Goal: Contribute content: Add original content to the website for others to see

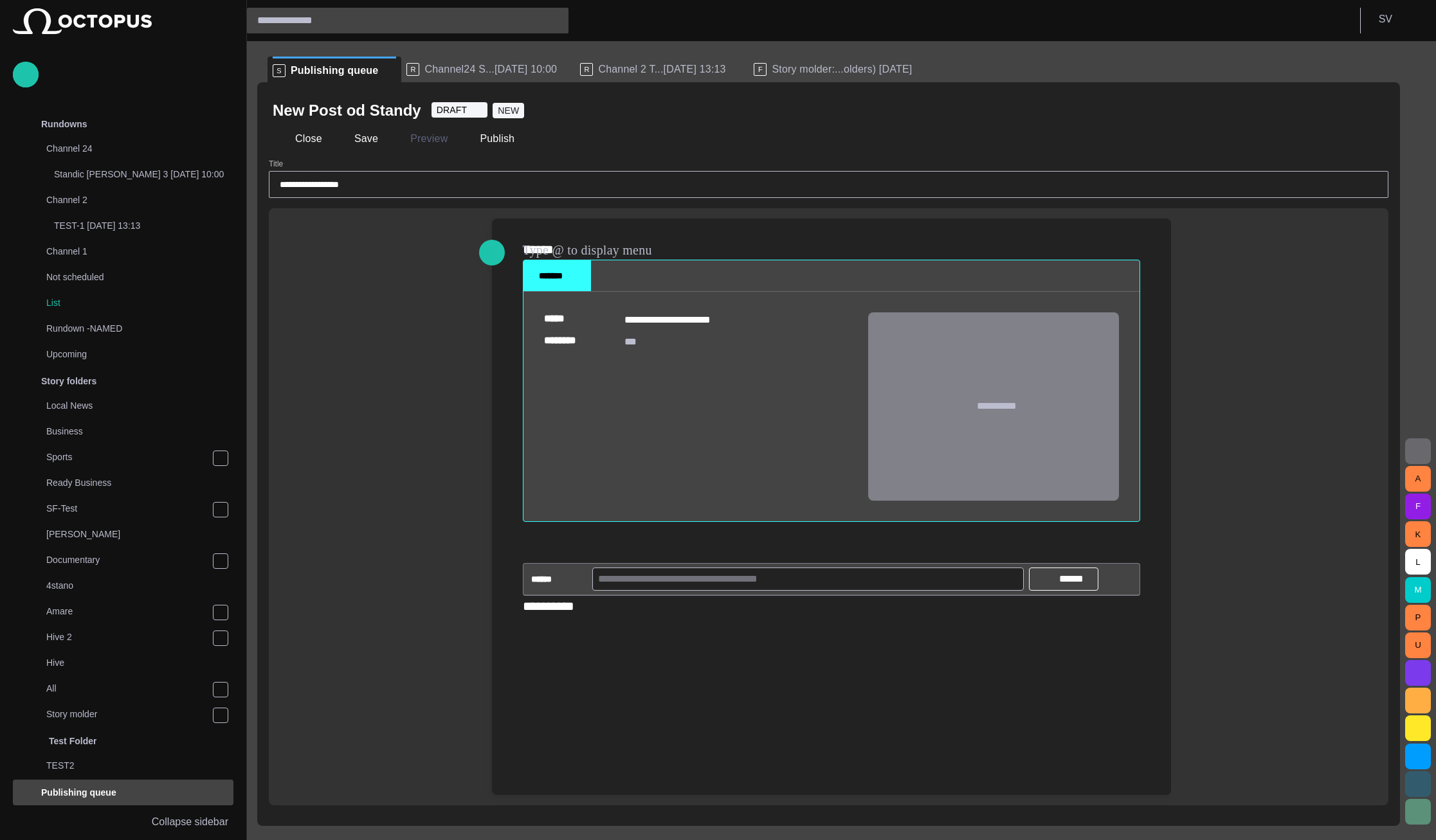
scroll to position [279, 0]
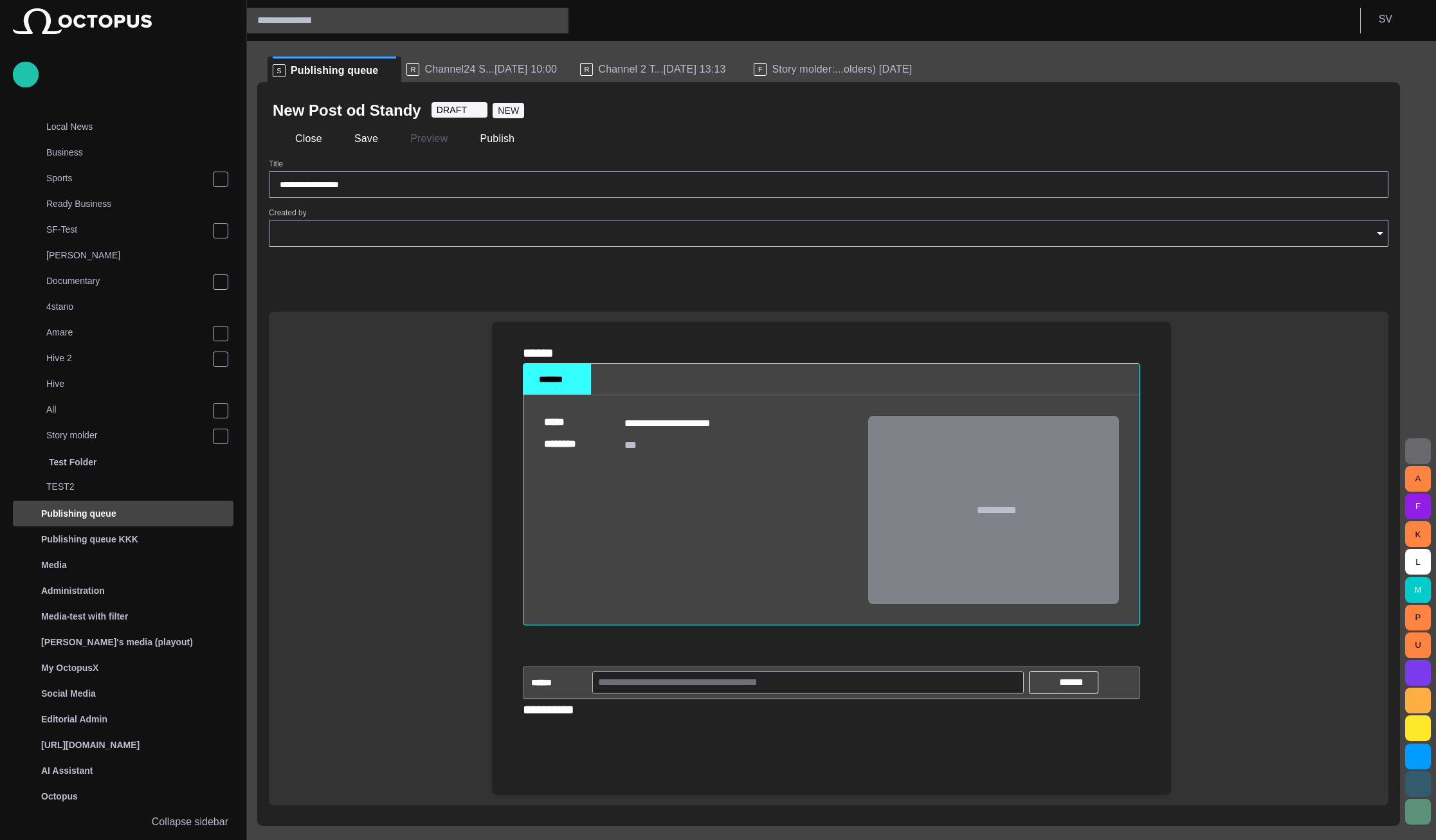
click at [374, 236] on input "Created by" at bounding box center [824, 233] width 1089 height 13
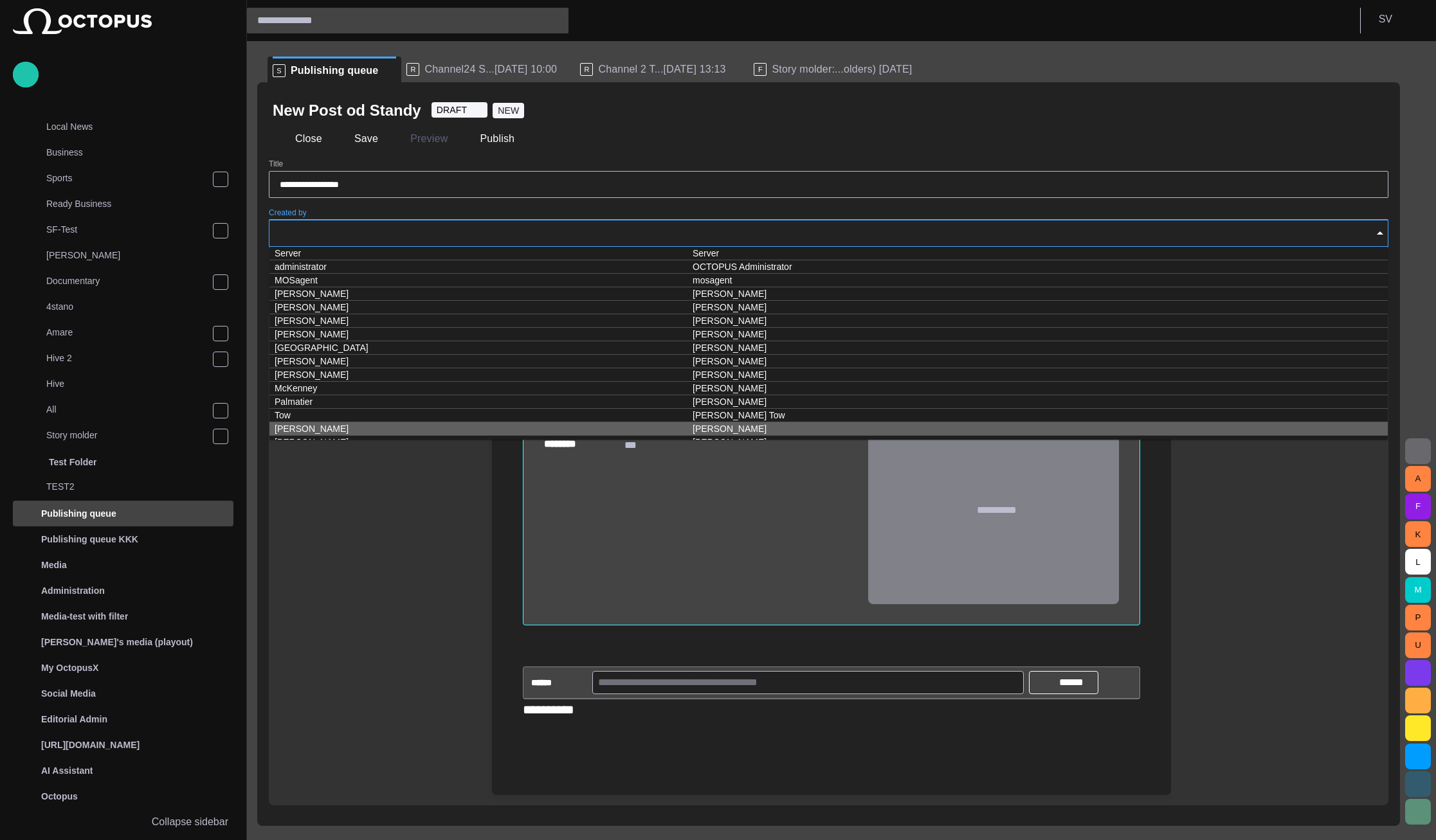
click at [392, 530] on div "**********" at bounding box center [828, 559] width 1119 height 494
click at [386, 484] on div "**********" at bounding box center [828, 559] width 1119 height 494
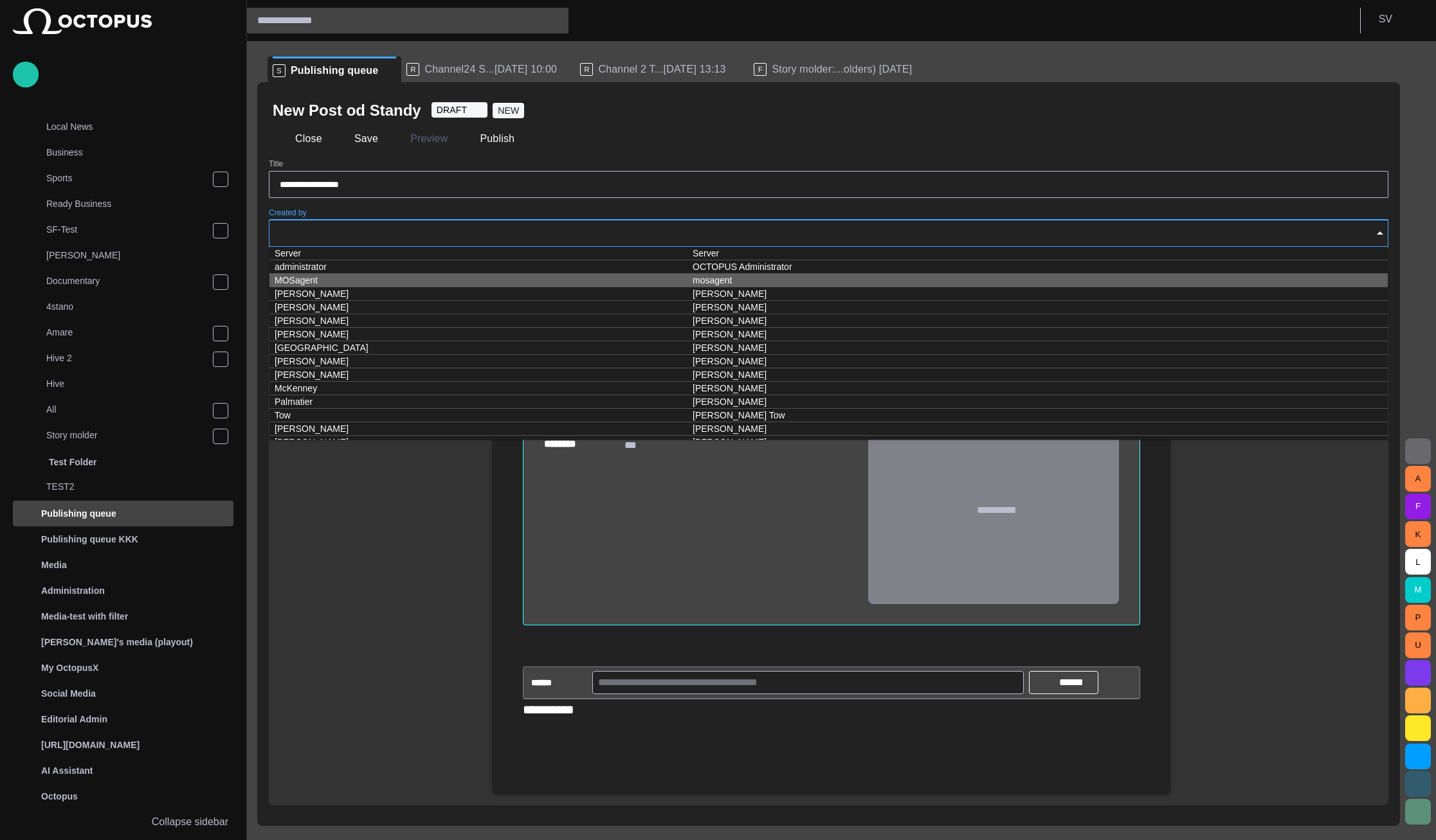
click at [603, 129] on div "Close Save Preview Publish" at bounding box center [828, 138] width 1112 height 31
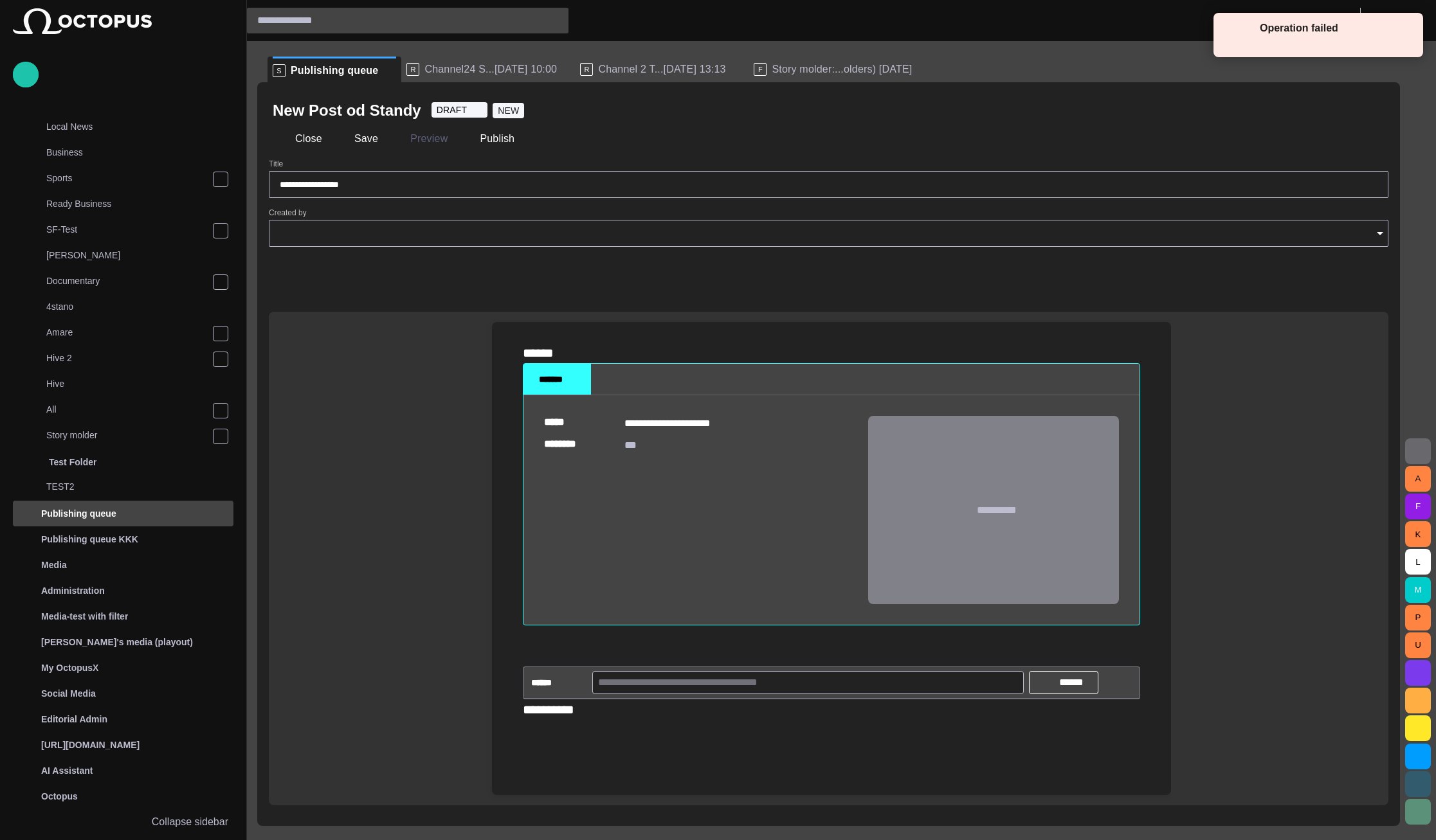
click at [1370, 106] on span "button" at bounding box center [1371, 110] width 13 height 13
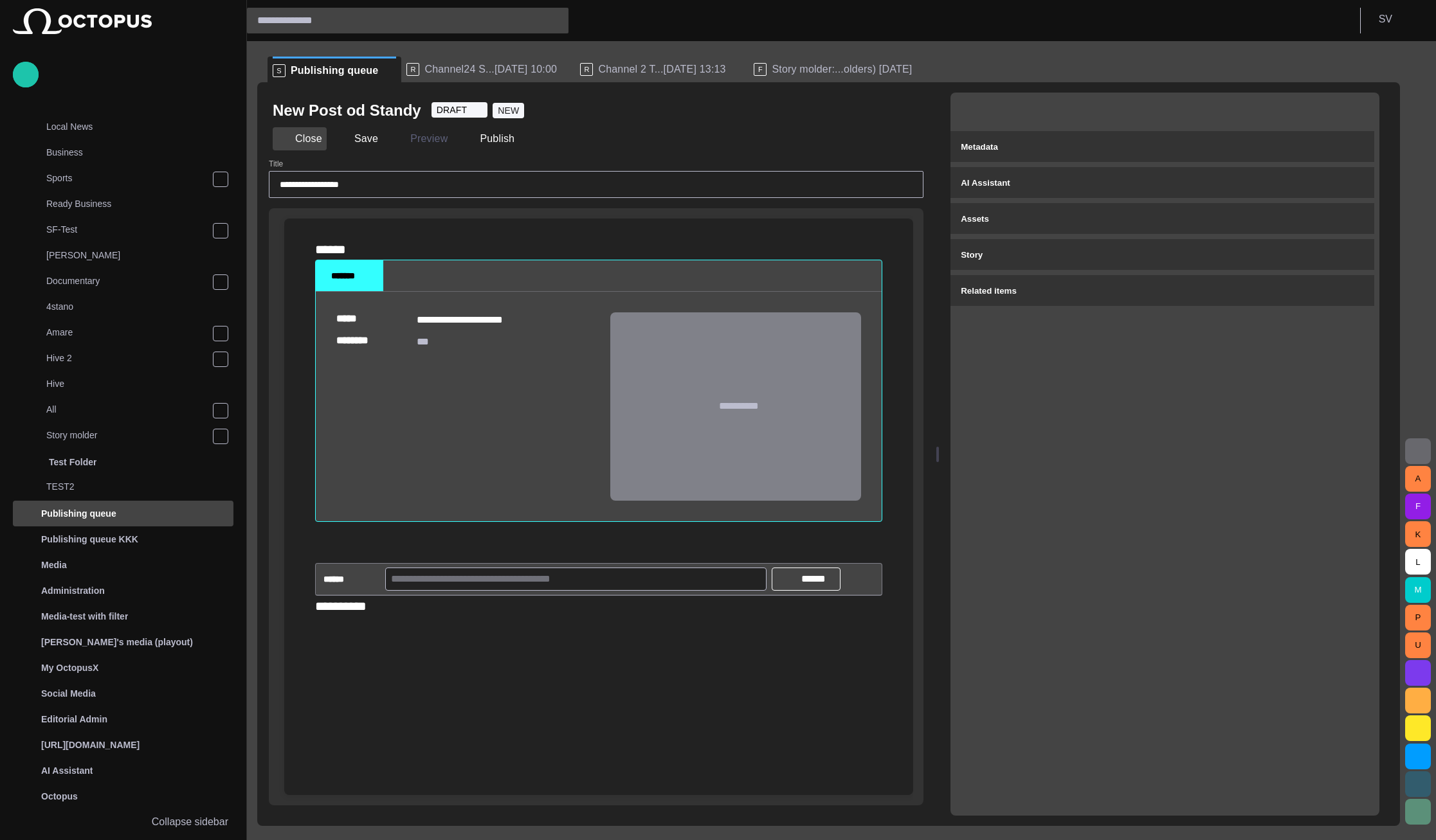
click at [296, 138] on button "Close" at bounding box center [300, 139] width 54 height 23
click at [459, 62] on div "R Channel24 S...04/09 10:00" at bounding box center [488, 69] width 164 height 25
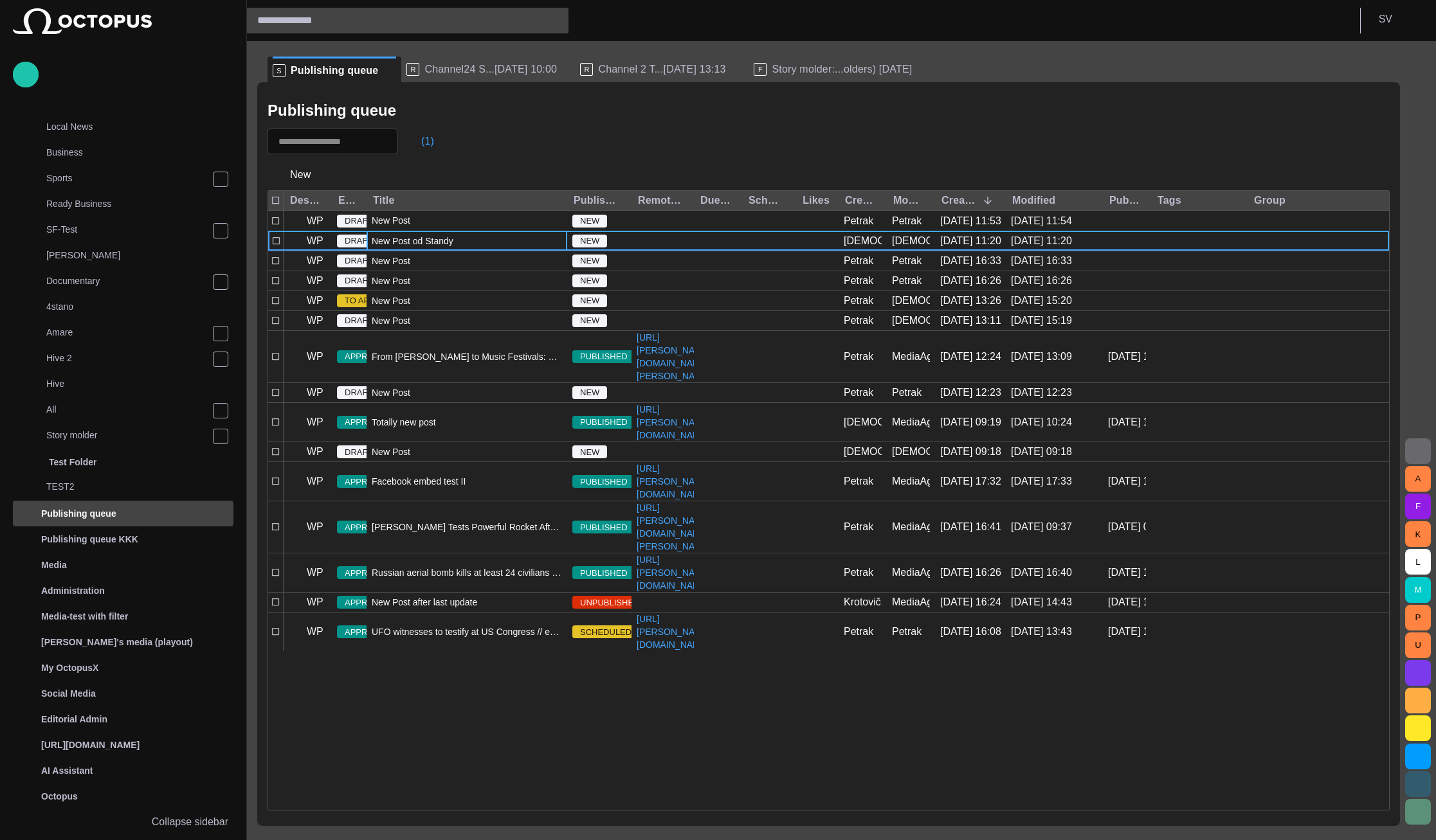
click at [442, 66] on span "Channel24 S...04/09 10:00" at bounding box center [490, 69] width 132 height 13
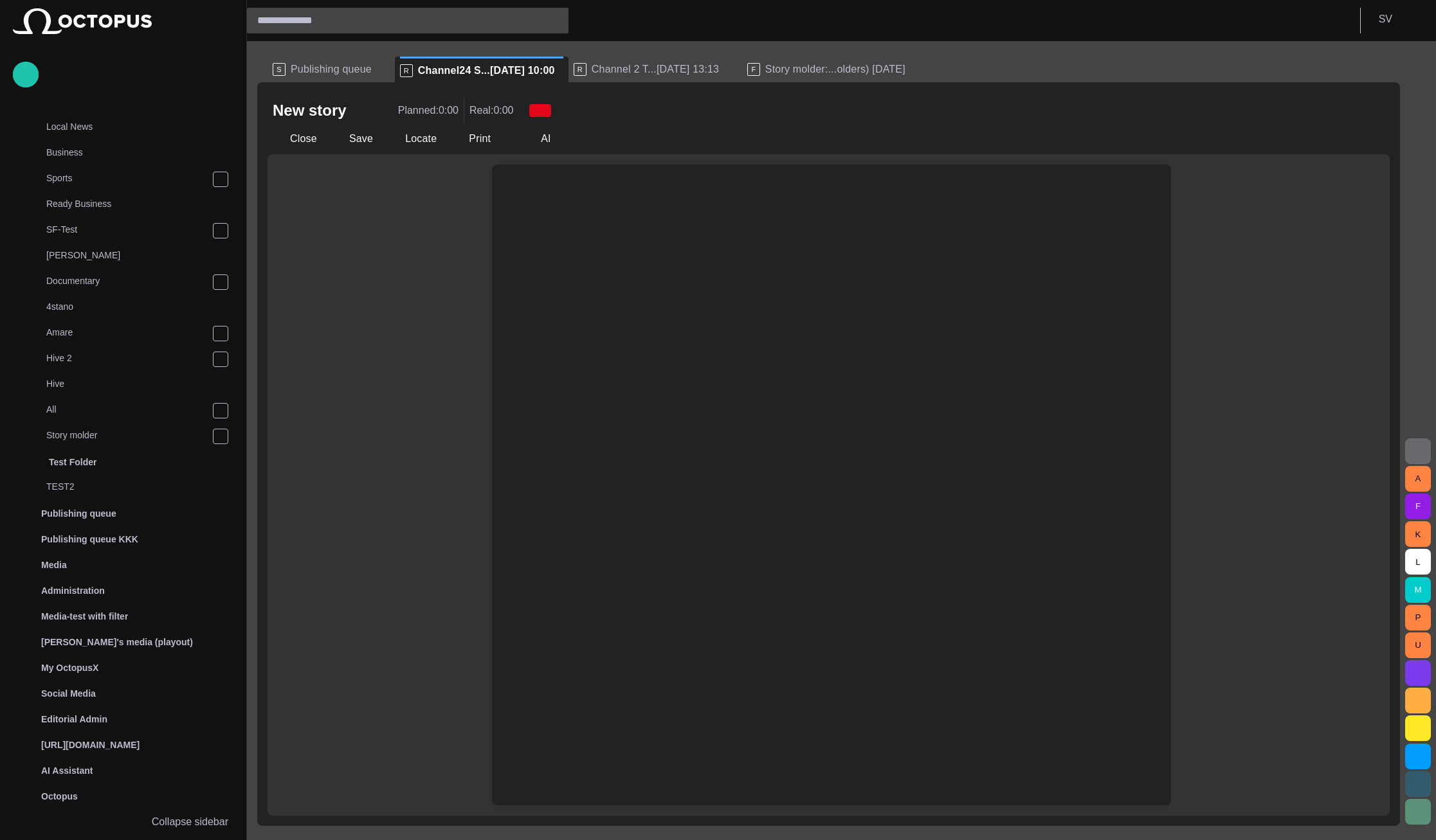
scroll to position [0, 0]
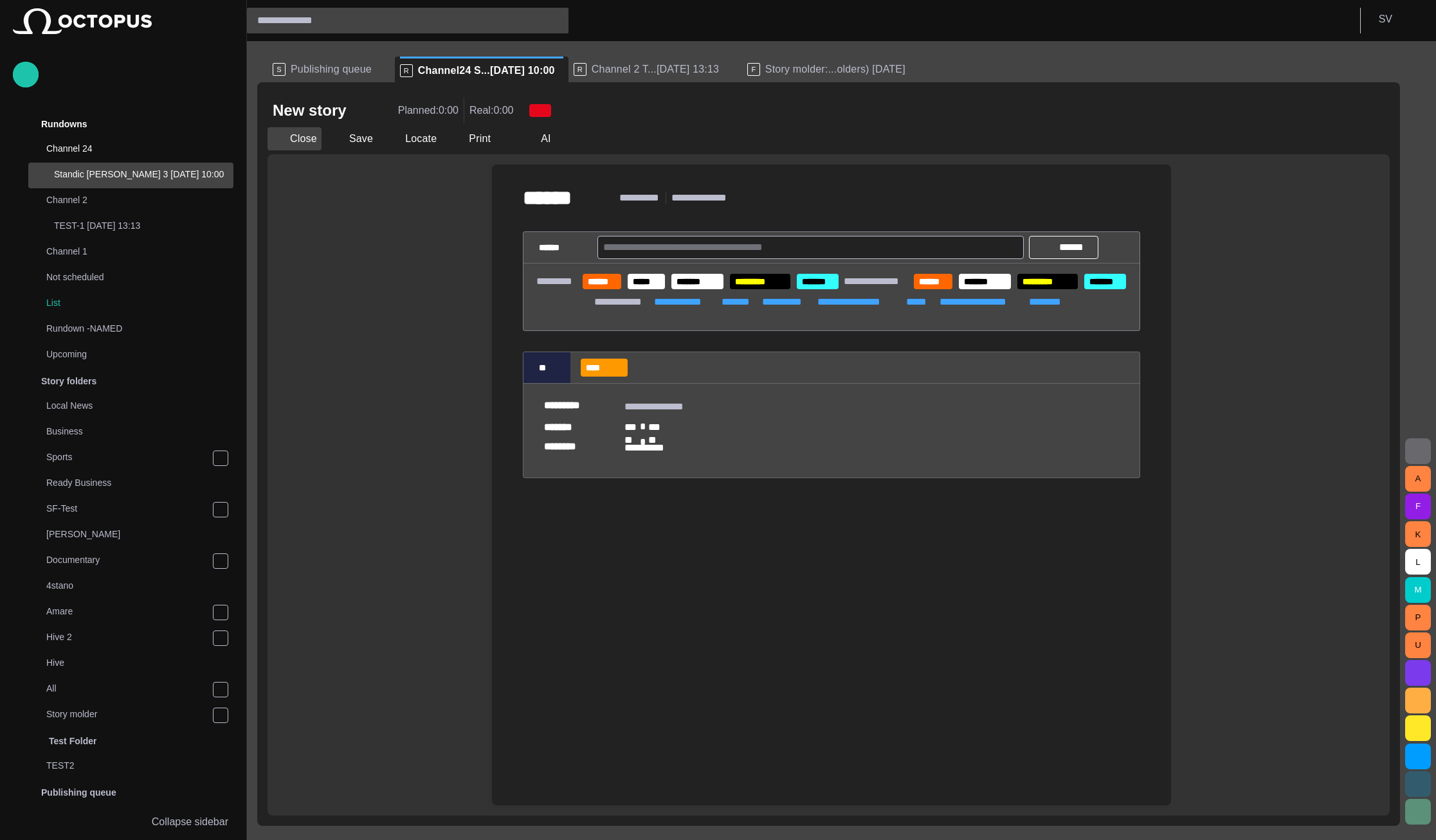
click at [302, 147] on button "Close" at bounding box center [295, 139] width 54 height 23
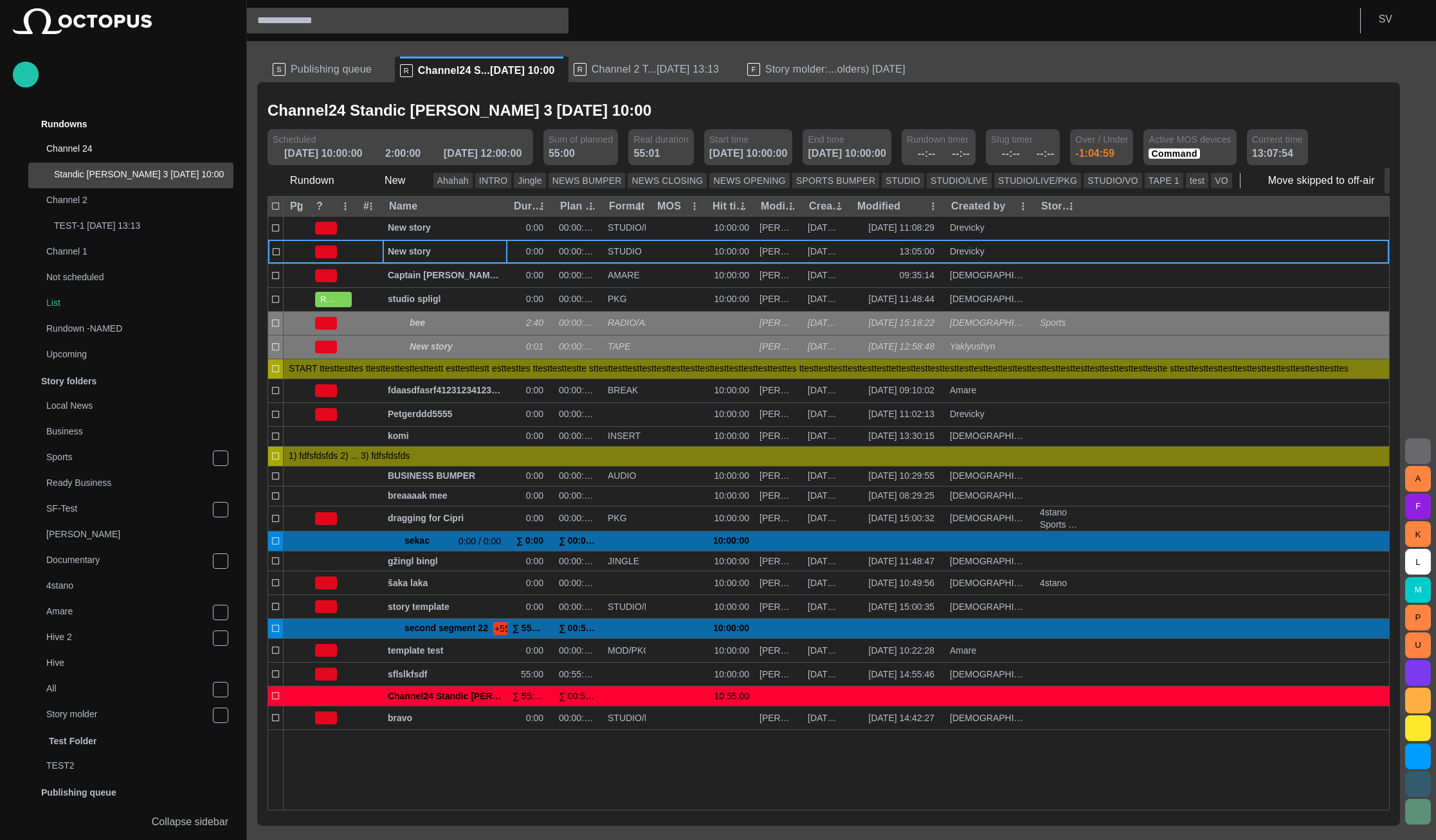
click at [1384, 177] on button "button" at bounding box center [1397, 180] width 25 height 25
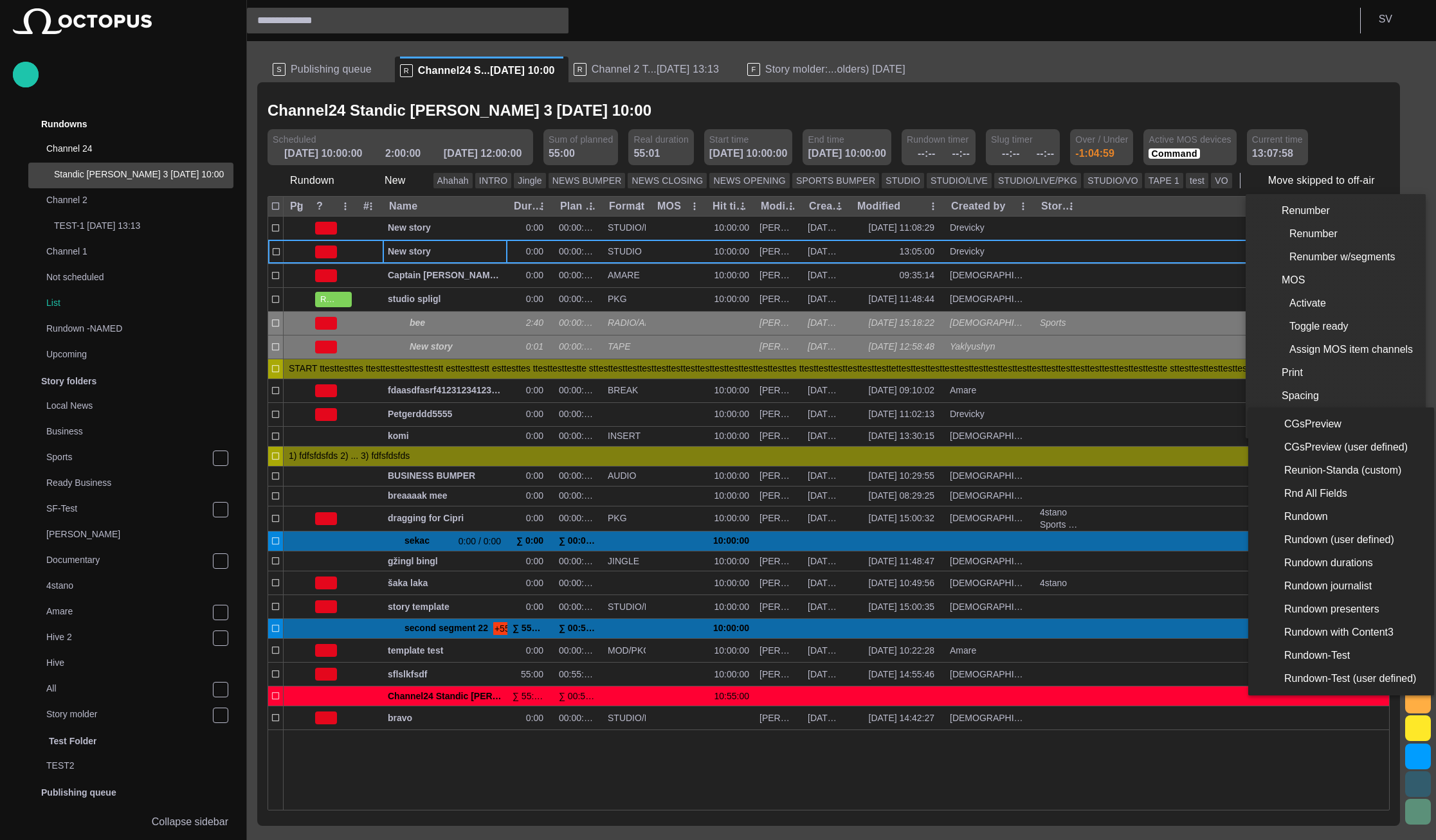
click at [1332, 544] on li "Rundown (user defined)" at bounding box center [1338, 539] width 181 height 23
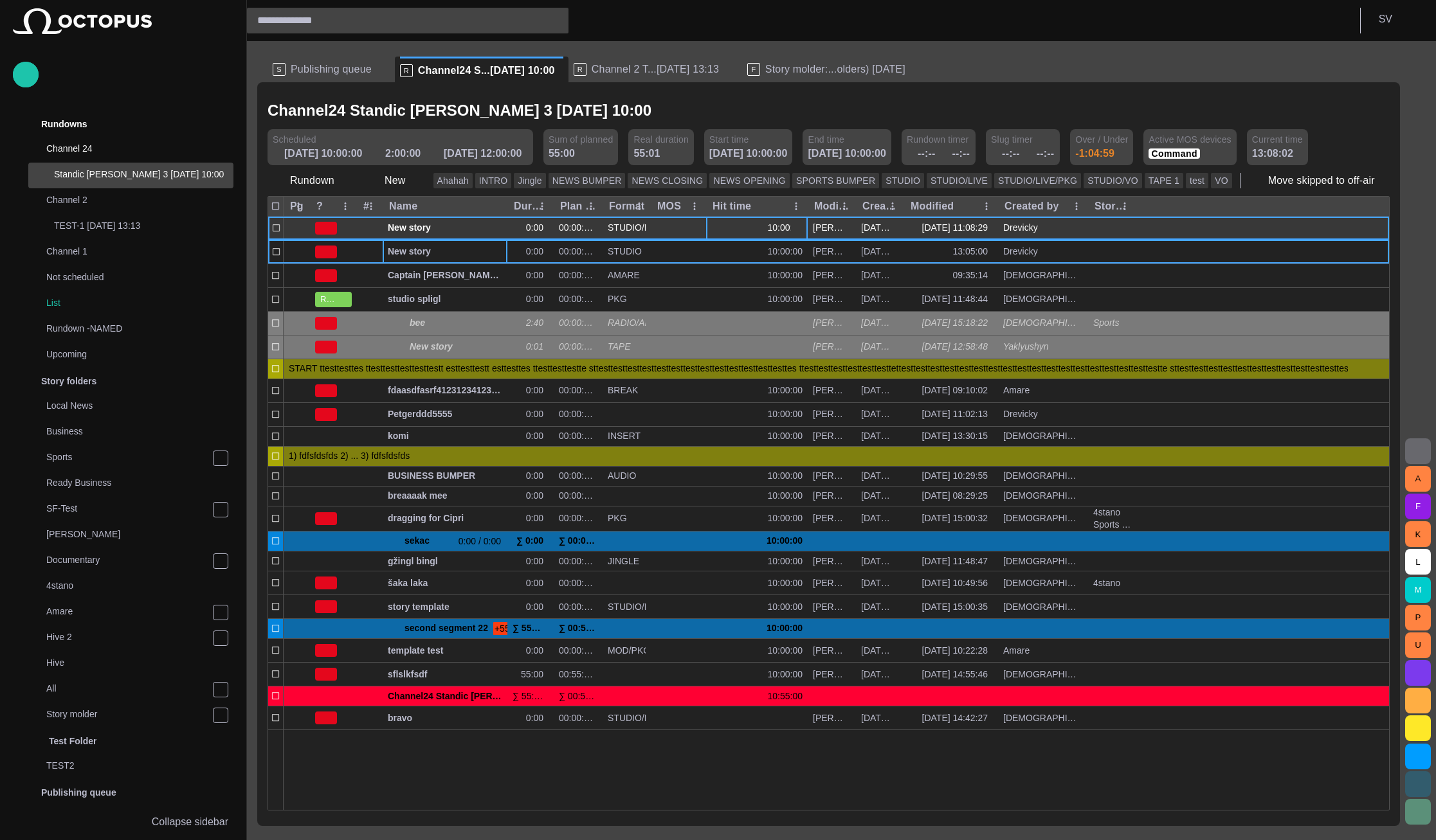
click at [794, 228] on span "button" at bounding box center [798, 228] width 10 height 10
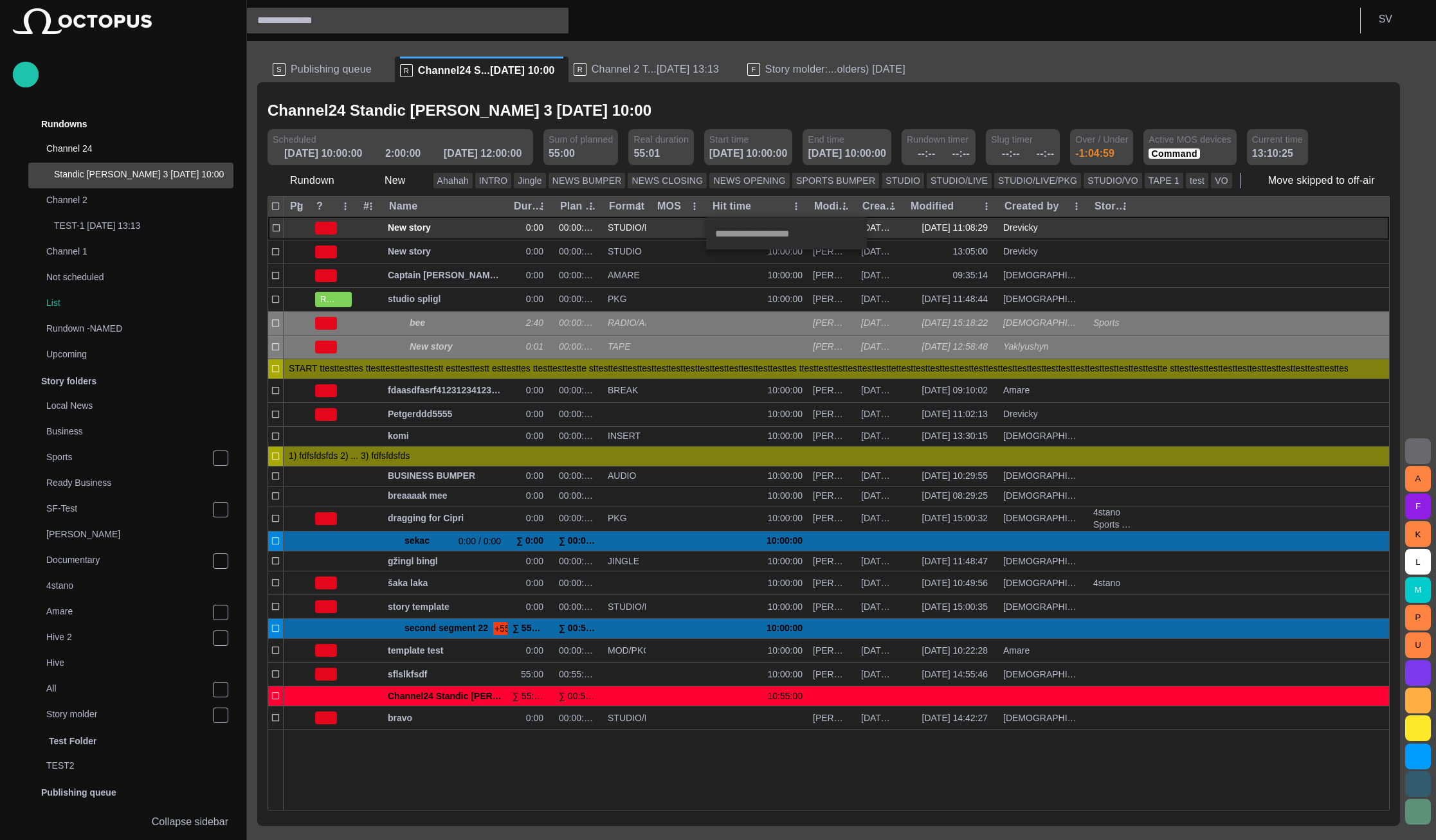
click at [480, 545] on div at bounding box center [718, 420] width 1436 height 840
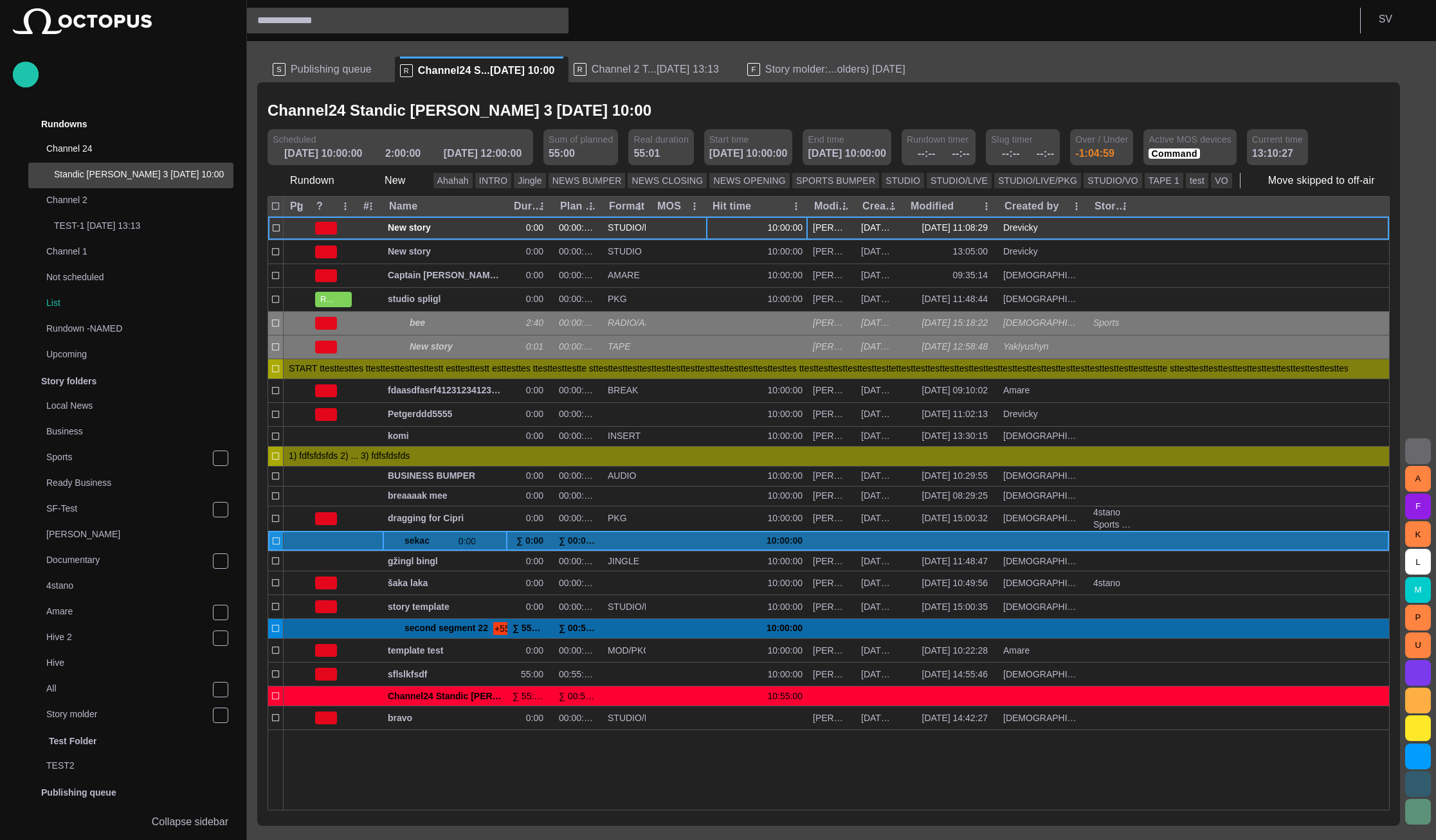
click at [479, 545] on span "button" at bounding box center [483, 541] width 10 height 10
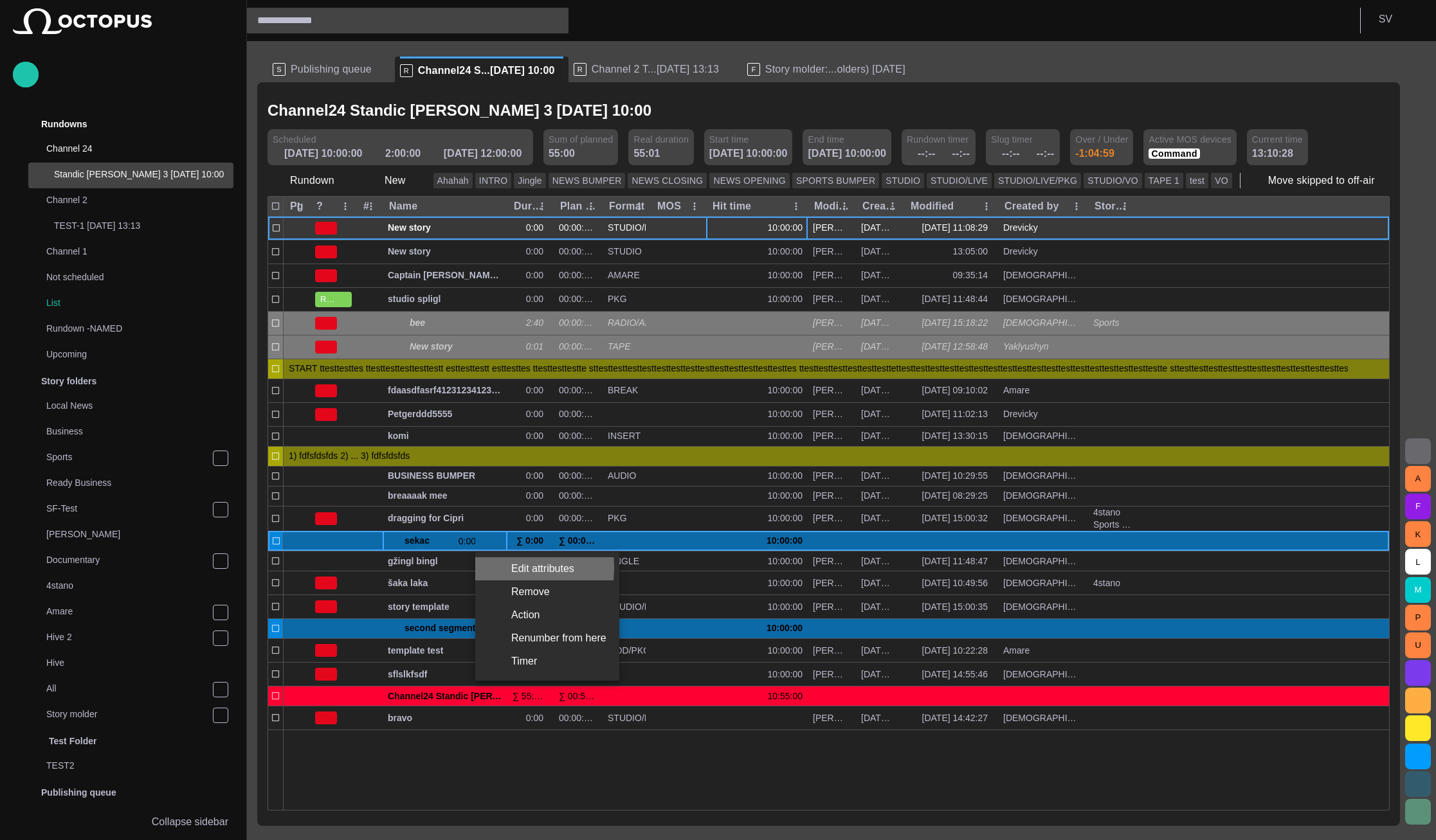
click at [498, 567] on li "Edit attributes" at bounding box center [547, 568] width 144 height 23
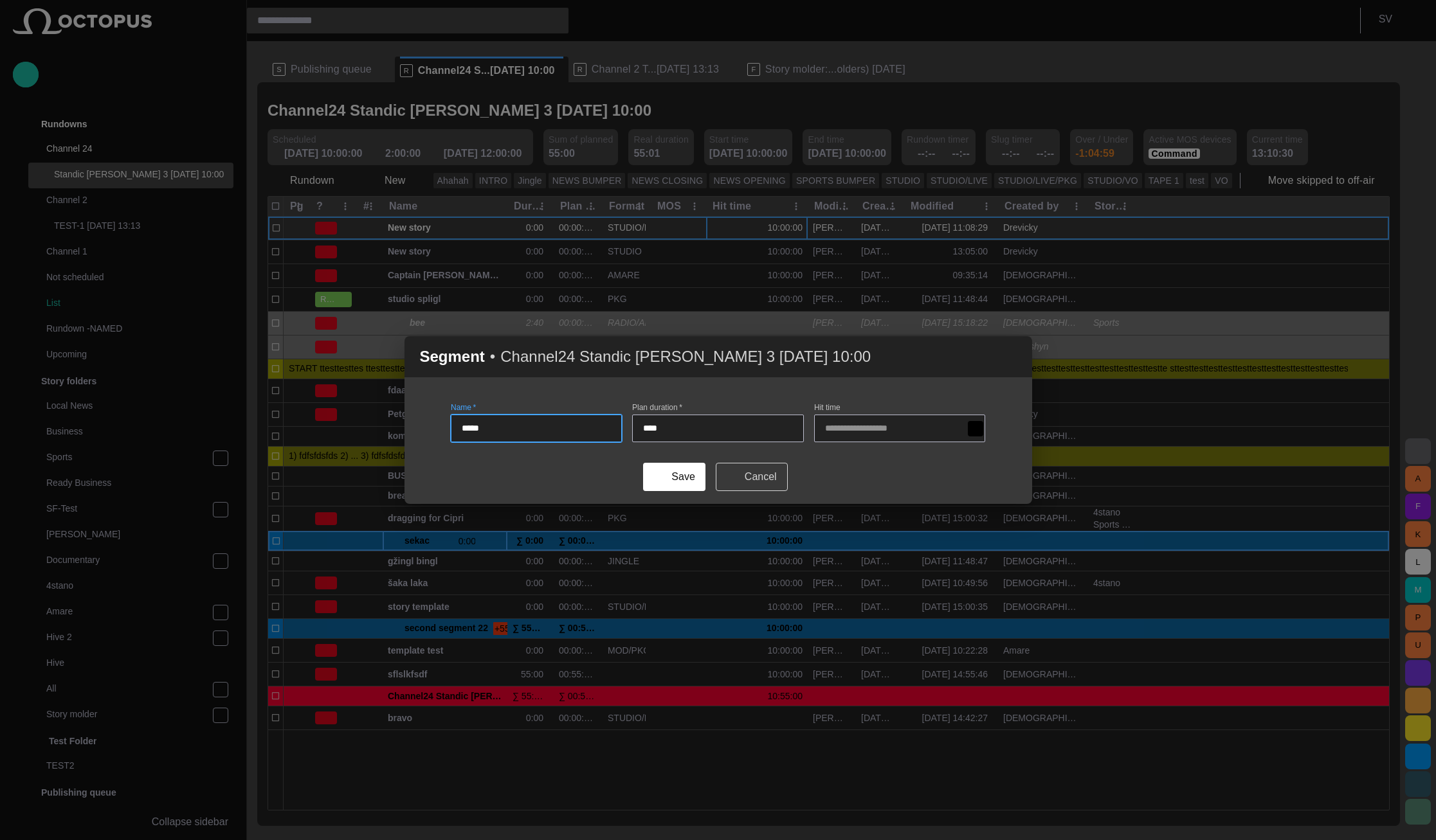
click at [761, 476] on button "Cancel" at bounding box center [751, 476] width 72 height 28
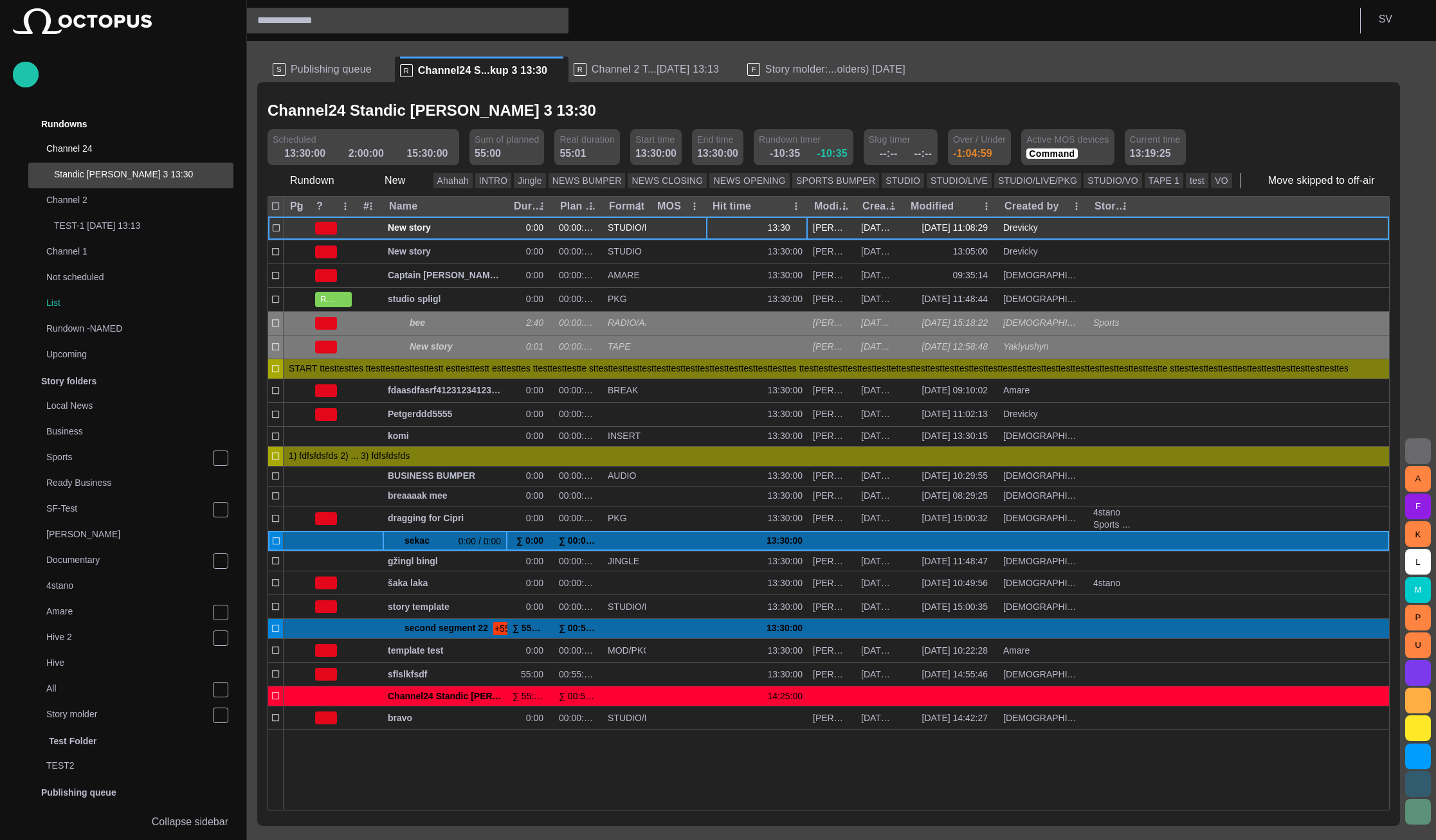
click at [751, 225] on div "13:30:00" at bounding box center [756, 228] width 91 height 12
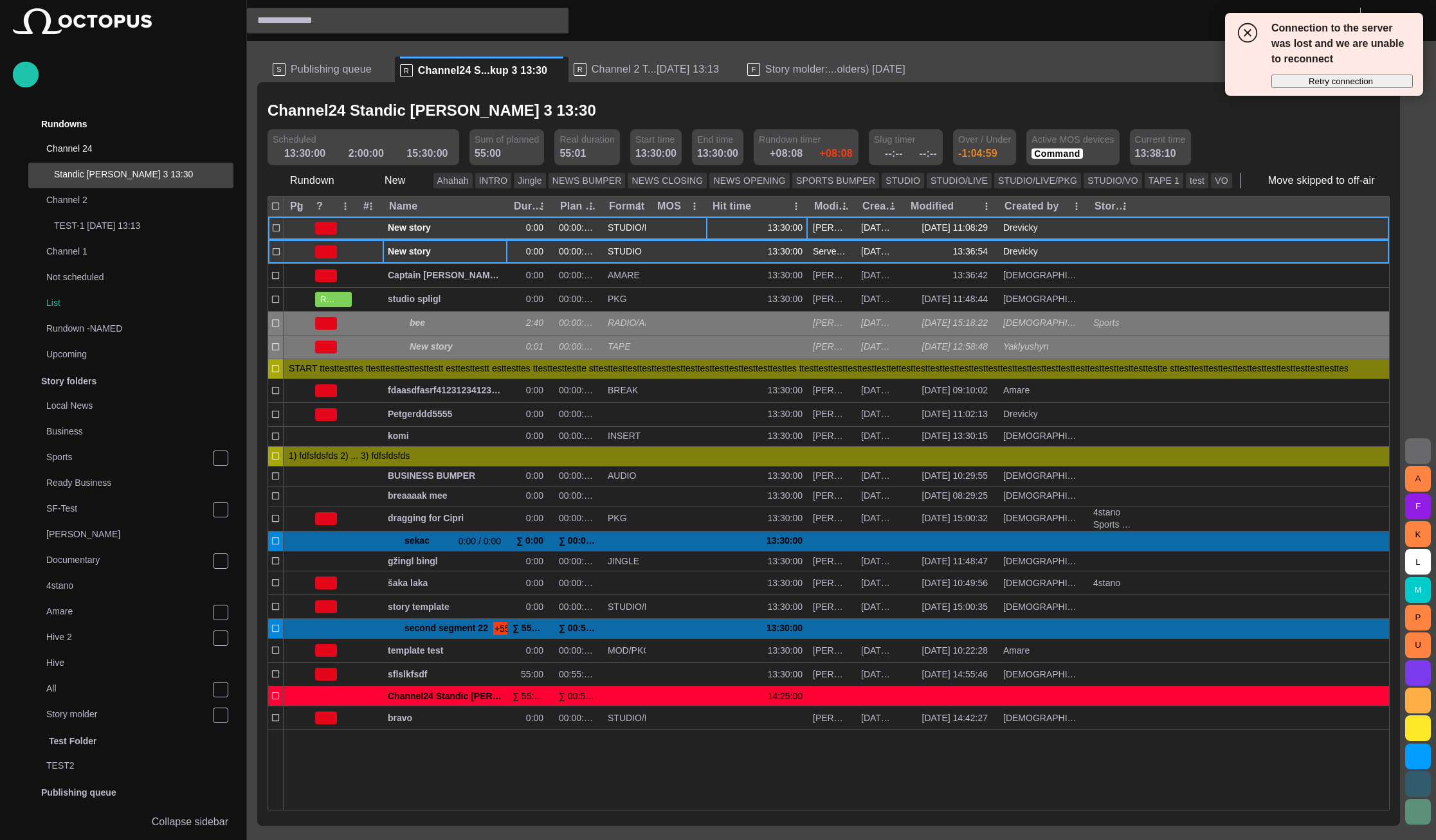
click at [429, 255] on span "New story" at bounding box center [444, 252] width 115 height 12
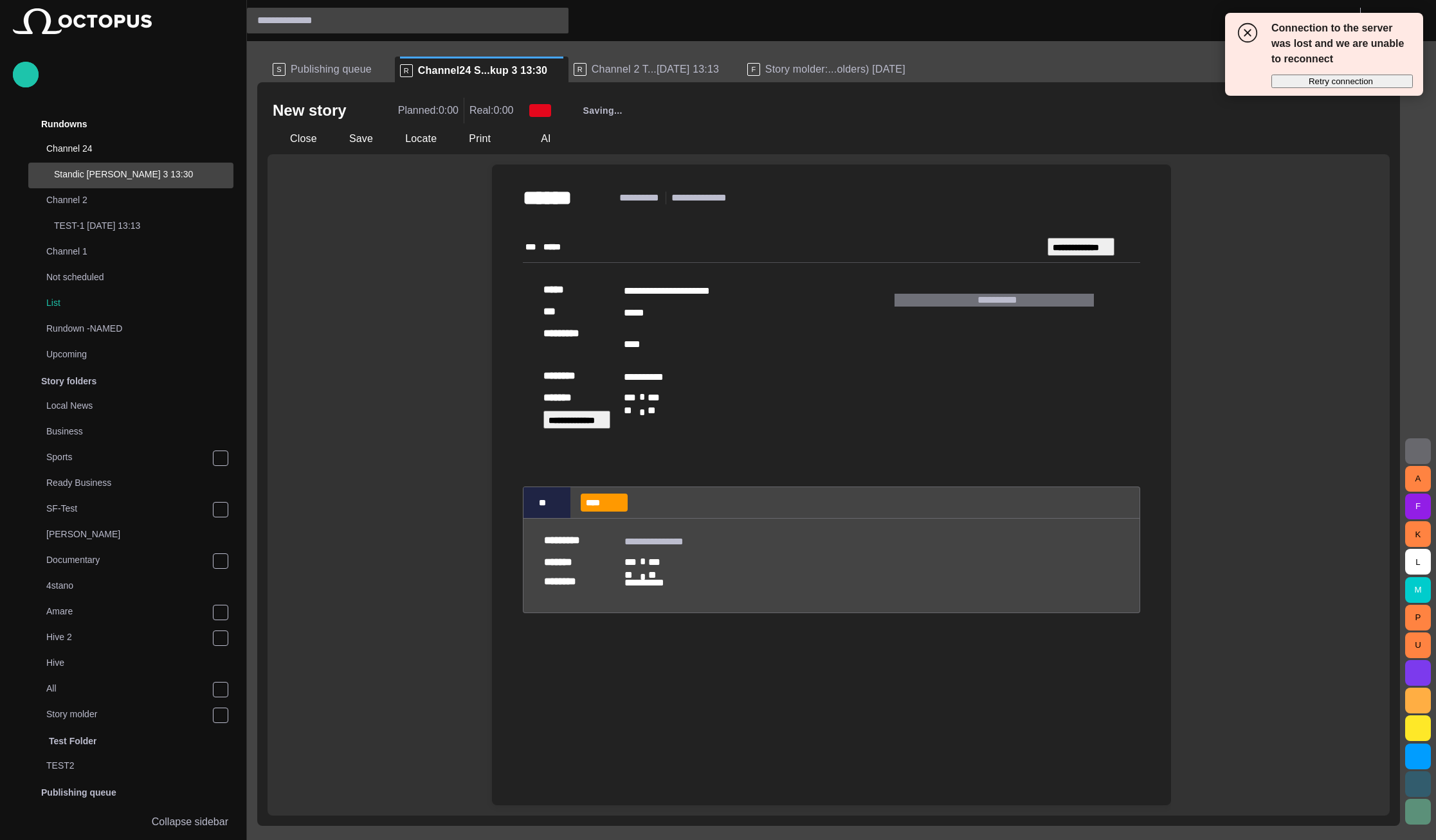
click at [1347, 81] on span "Retry connection" at bounding box center [1341, 80] width 65 height 10
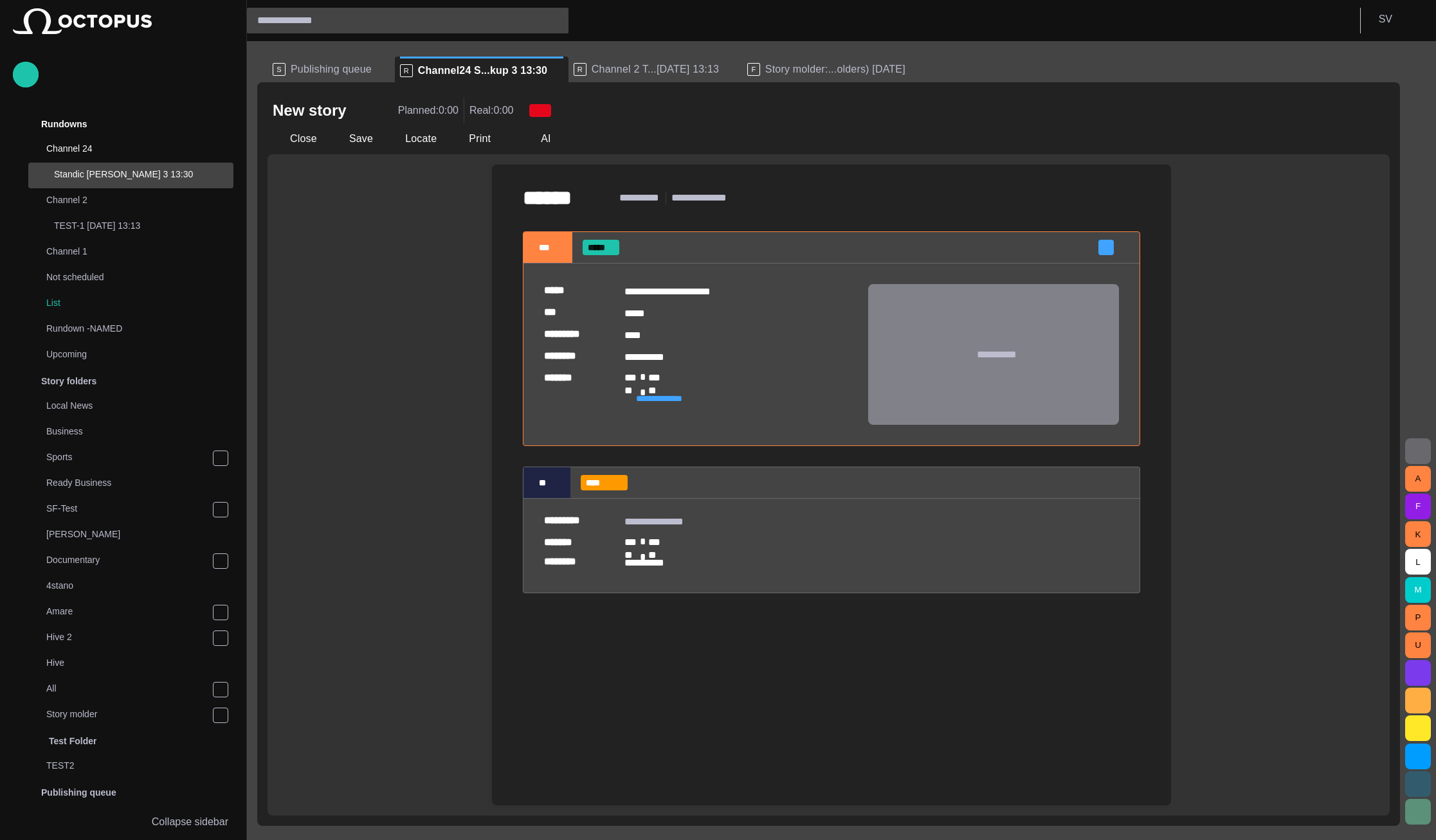
scroll to position [25, 0]
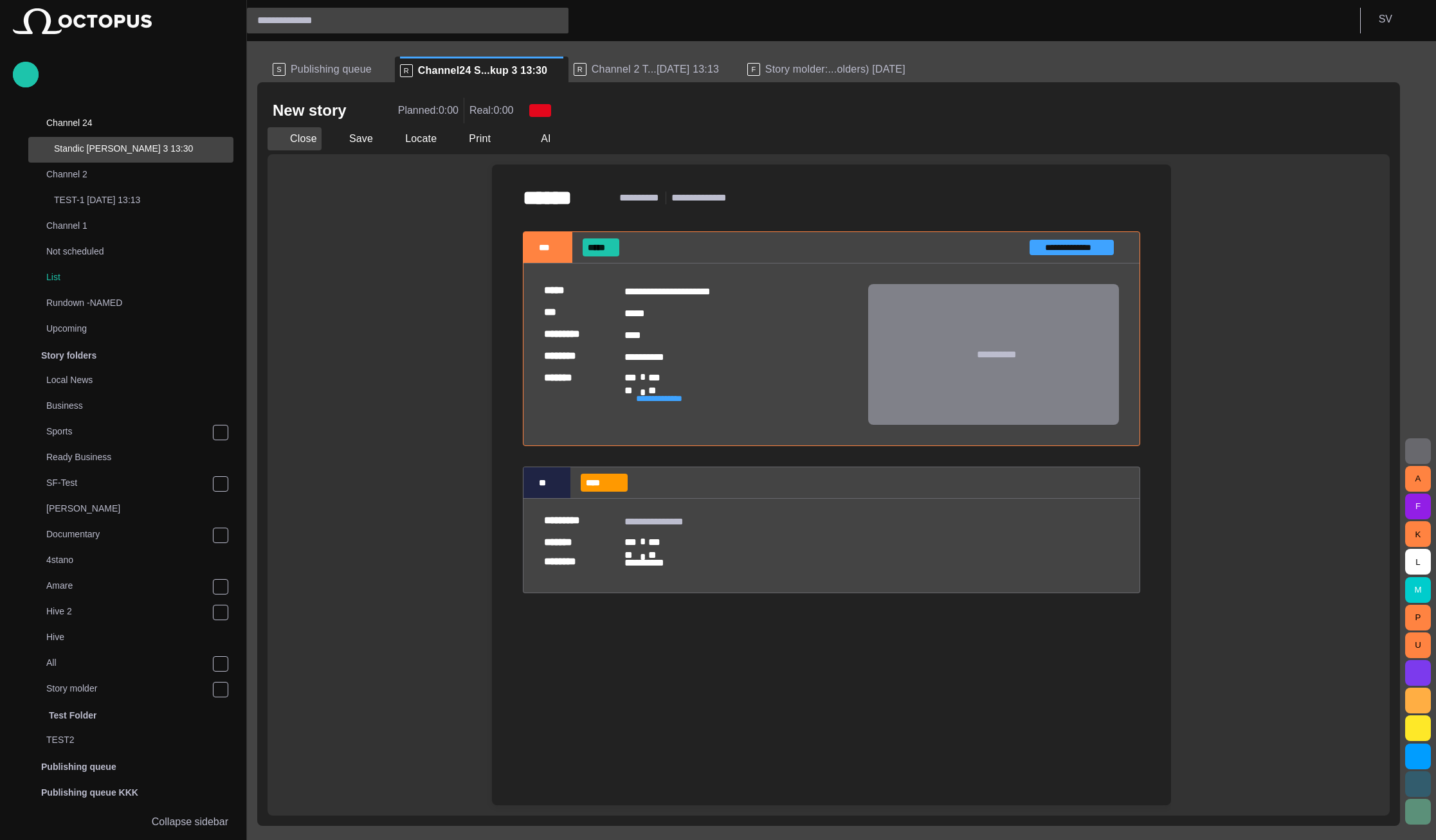
click at [299, 134] on button "Close" at bounding box center [295, 139] width 54 height 23
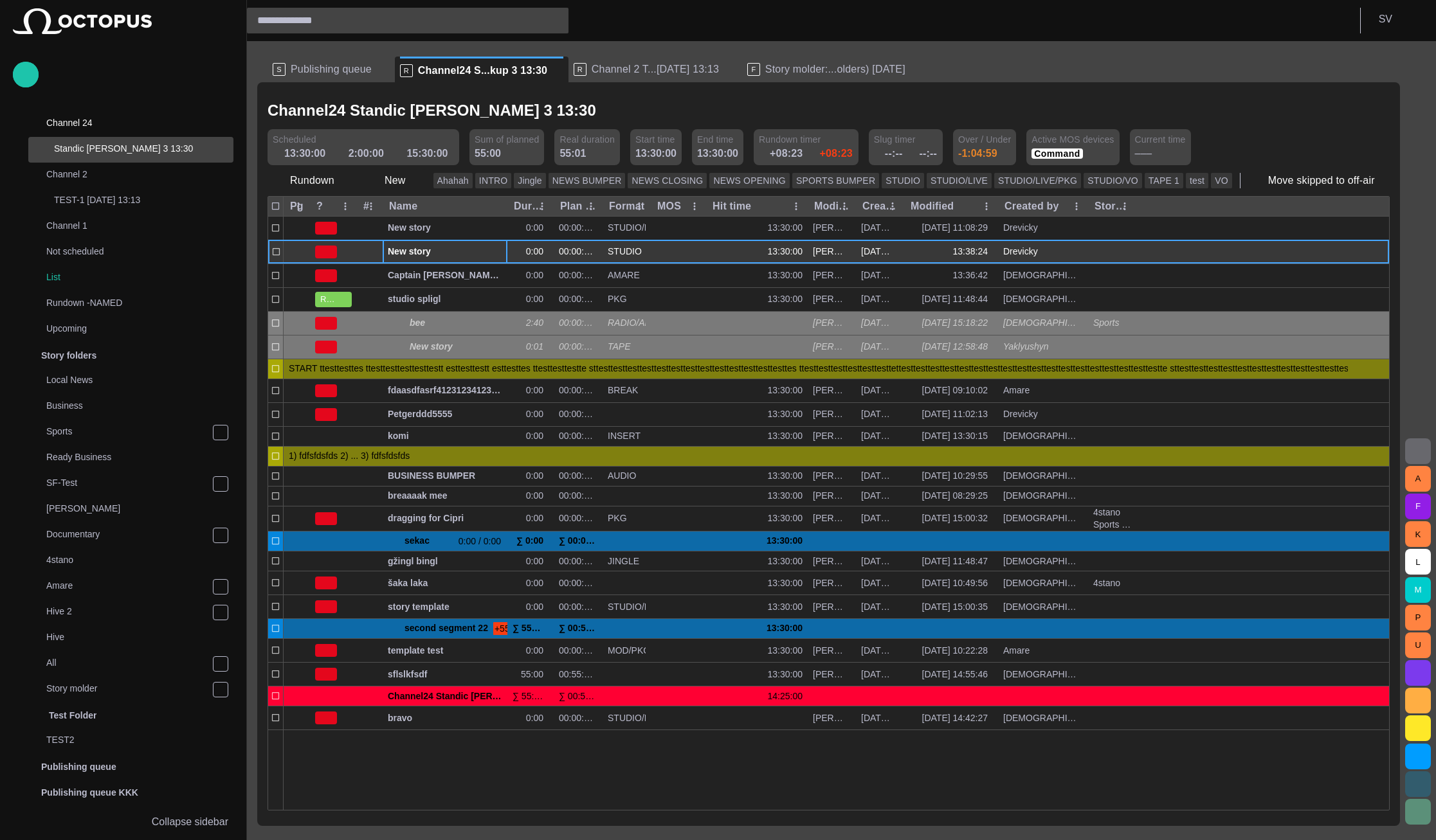
click at [414, 248] on span "New story" at bounding box center [444, 252] width 115 height 12
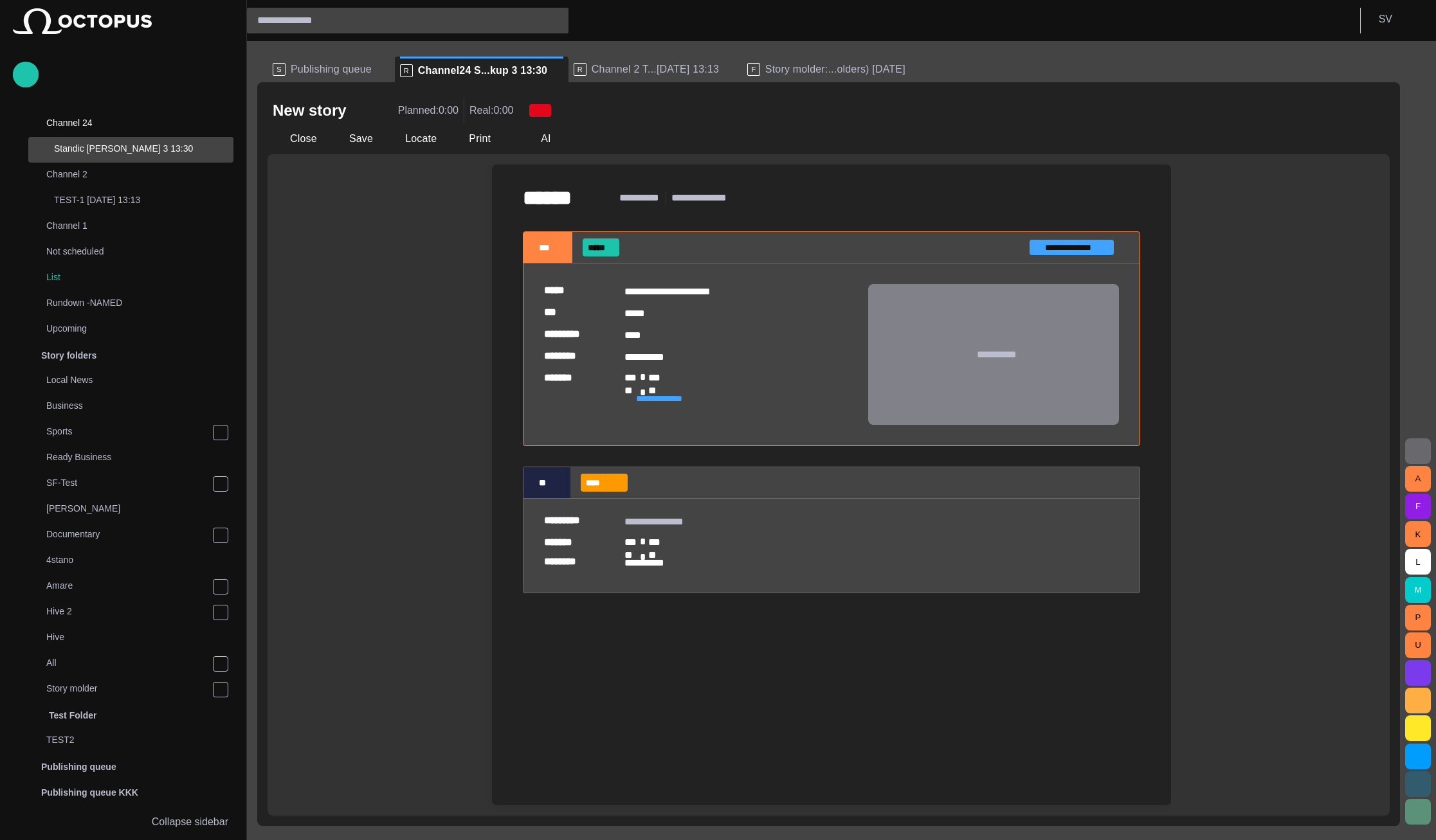
click at [1120, 251] on span "button" at bounding box center [1126, 247] width 13 height 13
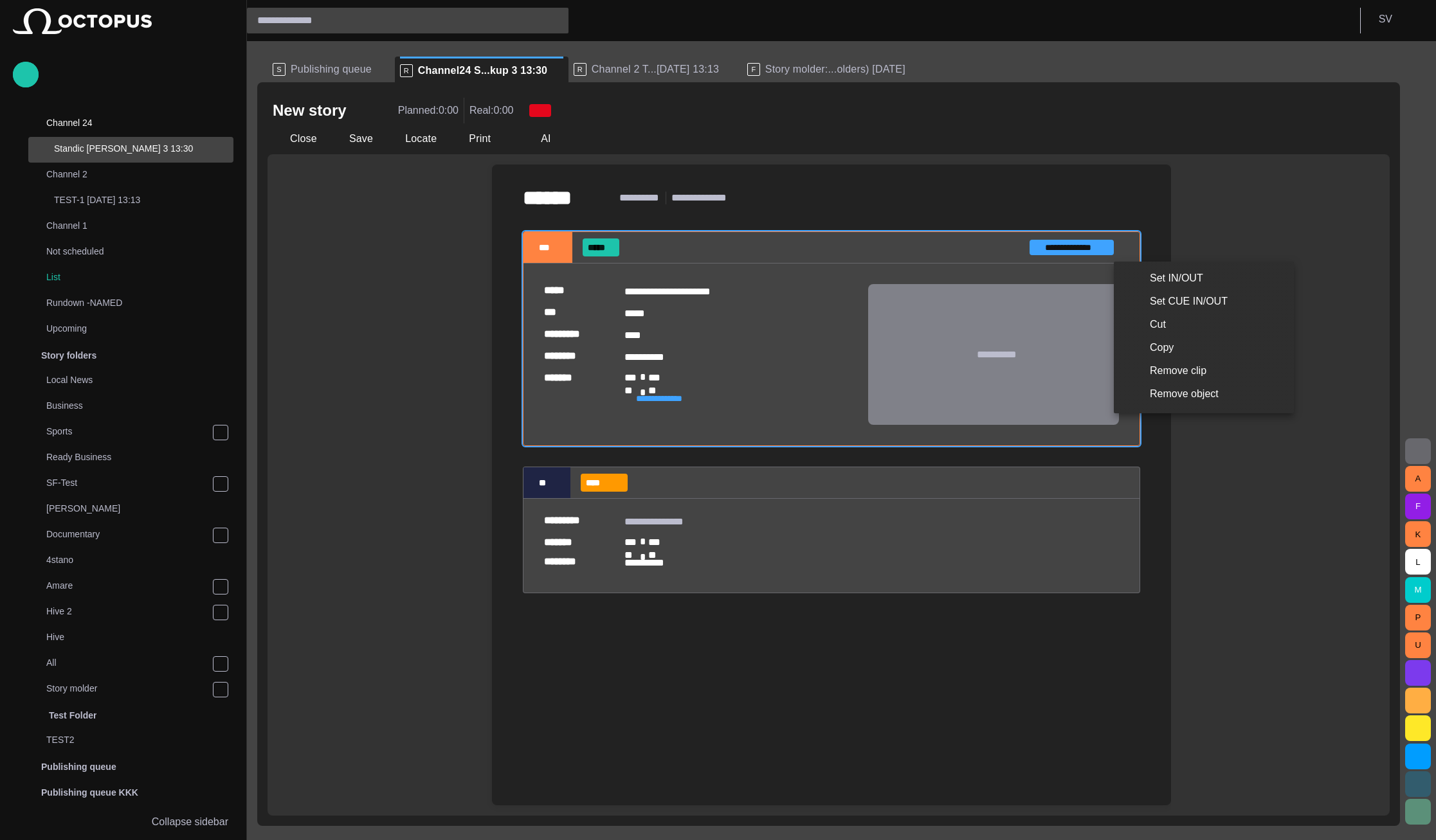
click at [1120, 247] on div at bounding box center [718, 420] width 1436 height 840
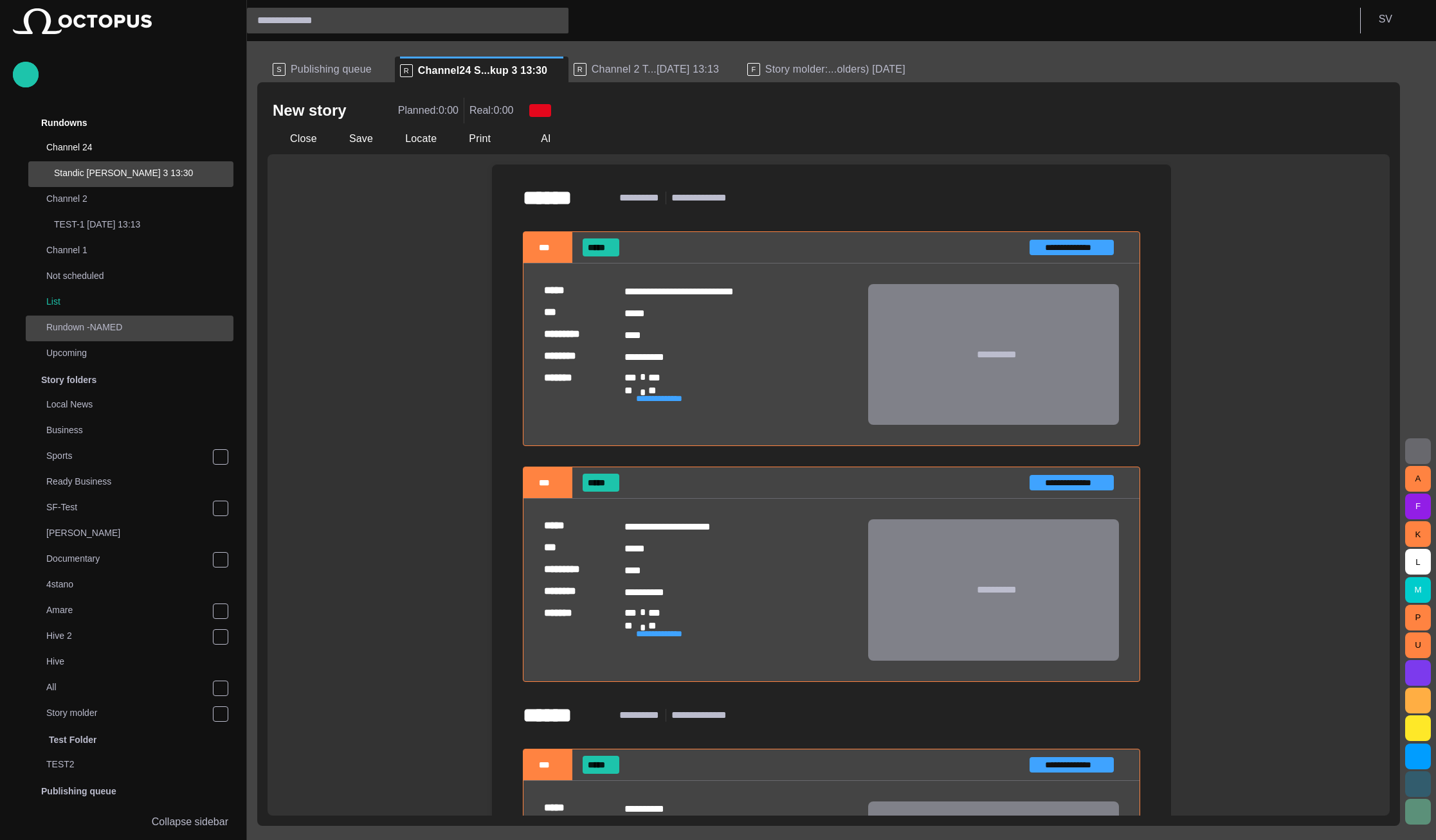
scroll to position [0, 0]
click at [307, 135] on button "Close" at bounding box center [295, 139] width 54 height 23
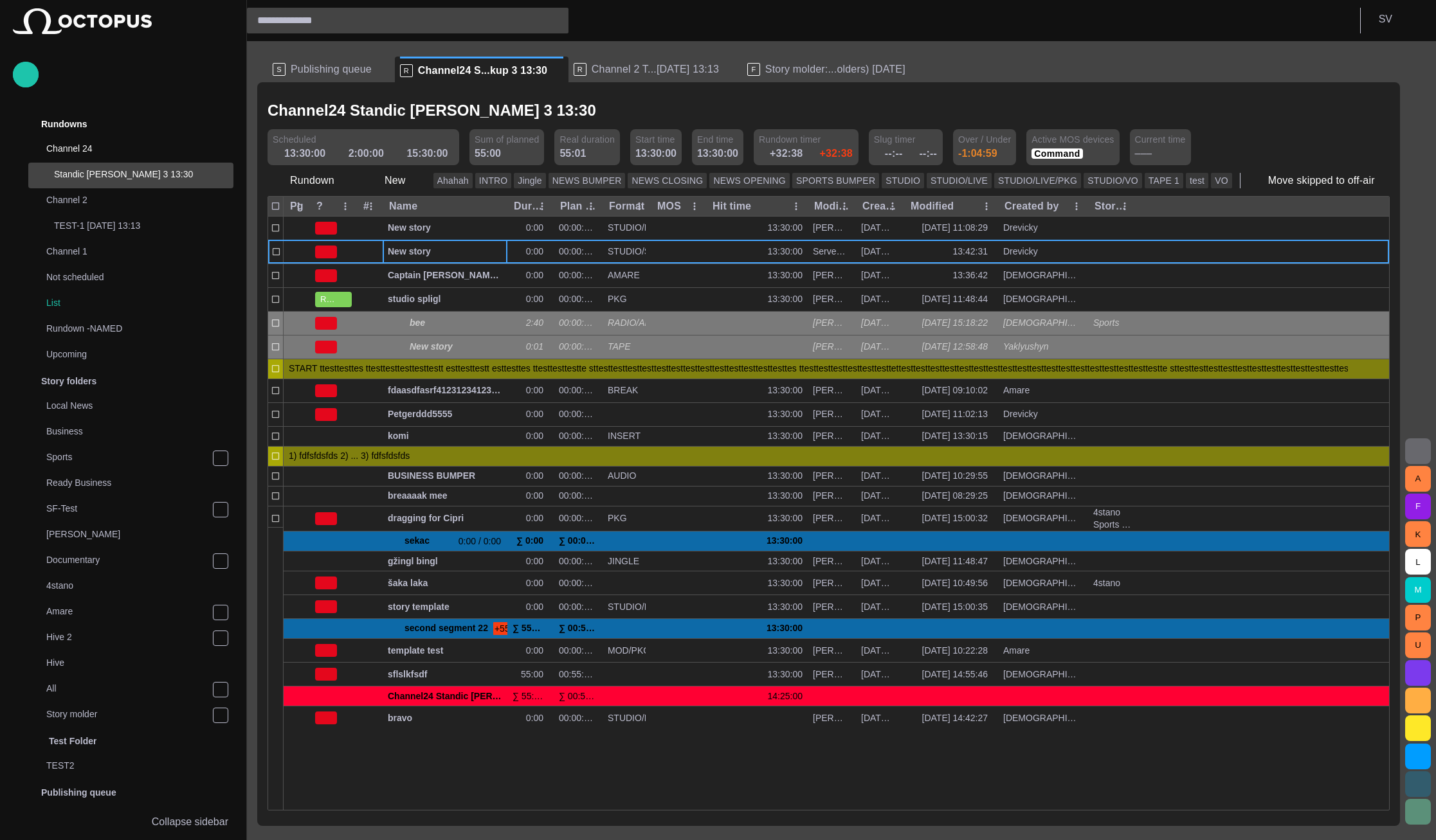
click at [624, 108] on span "button" at bounding box center [631, 110] width 13 height 13
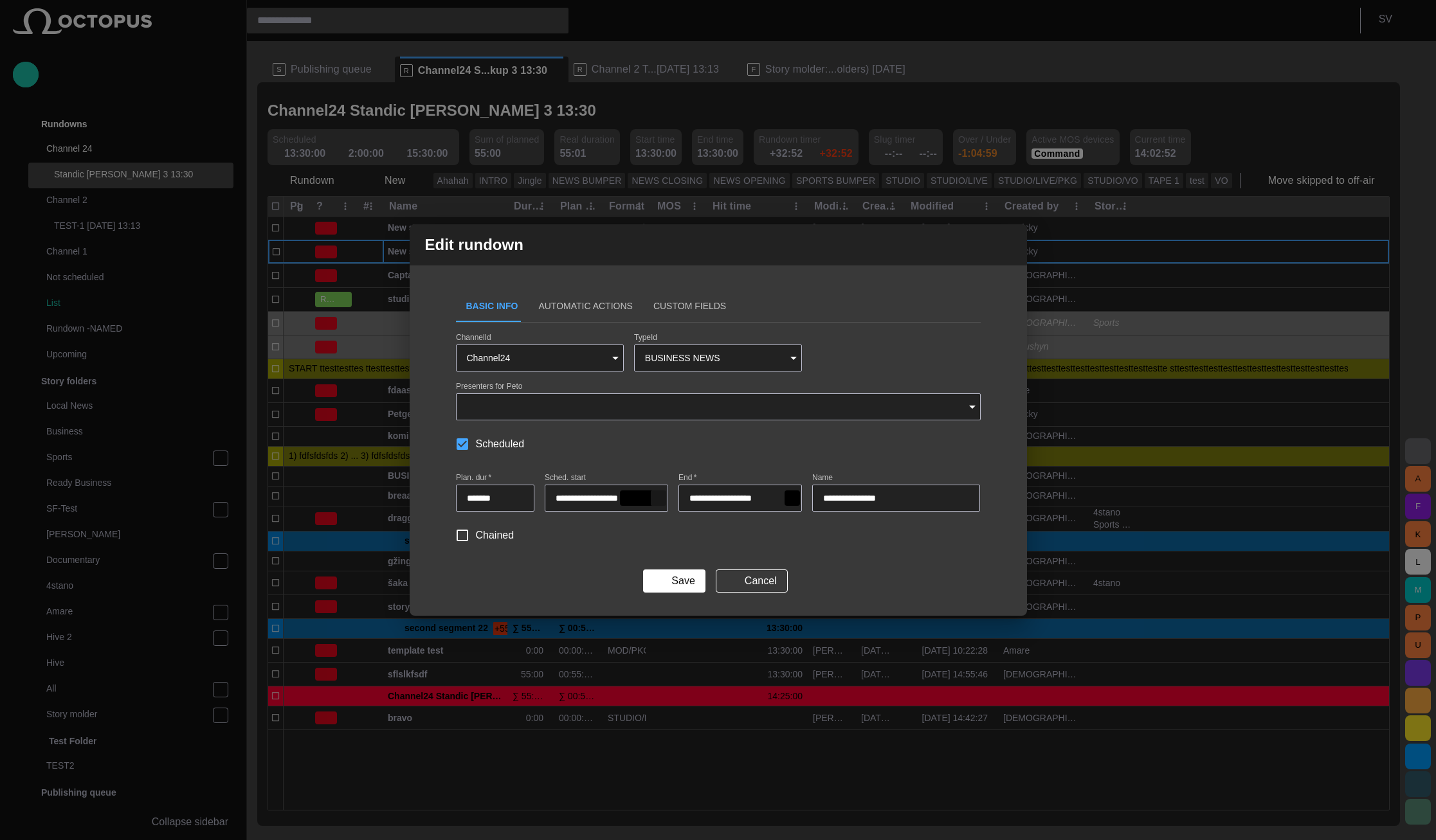
click at [654, 499] on span "button" at bounding box center [659, 498] width 10 height 10
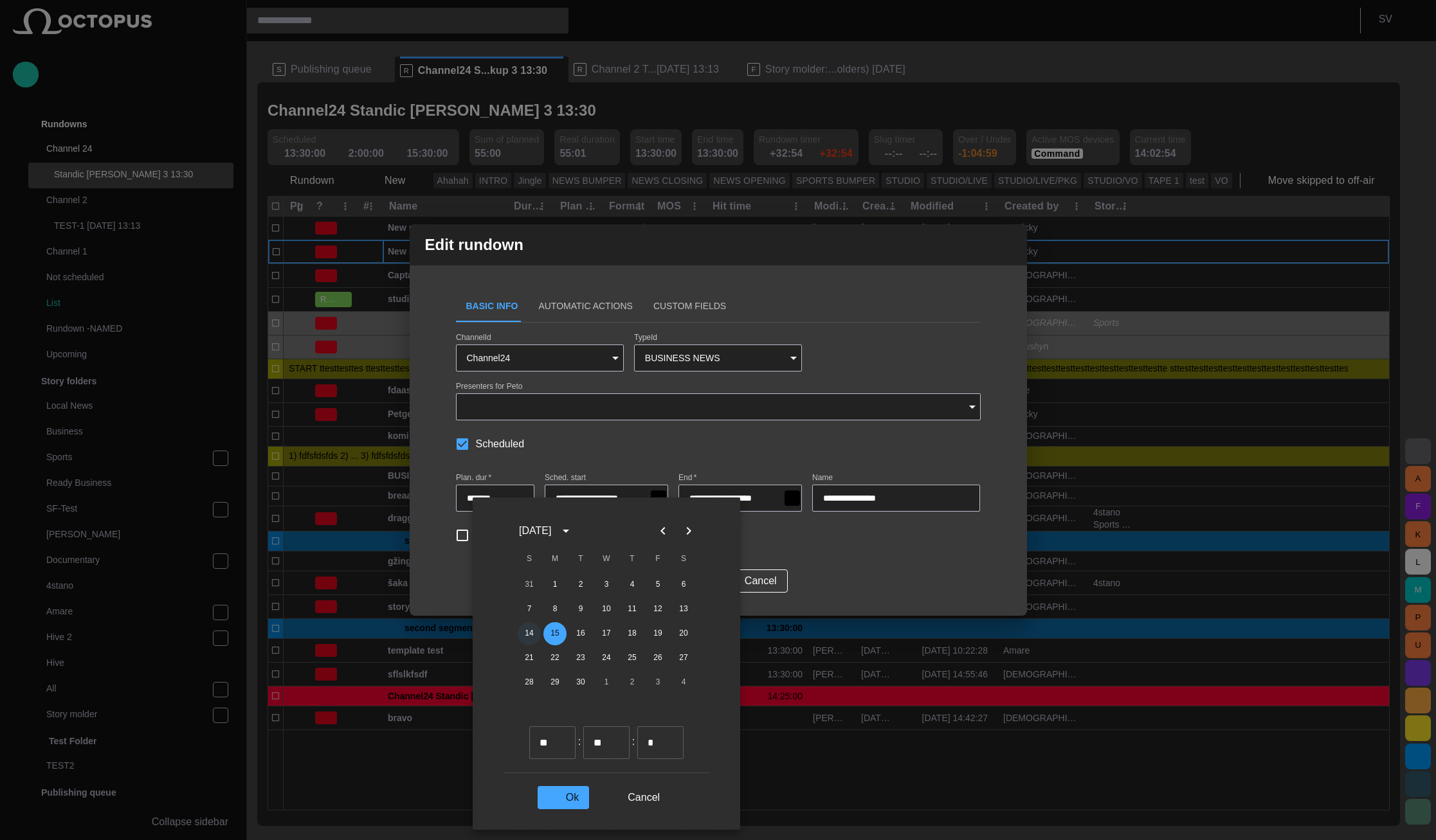
click at [528, 632] on button "14" at bounding box center [529, 634] width 23 height 23
click at [564, 793] on button "Ok" at bounding box center [563, 797] width 52 height 23
type input "**********"
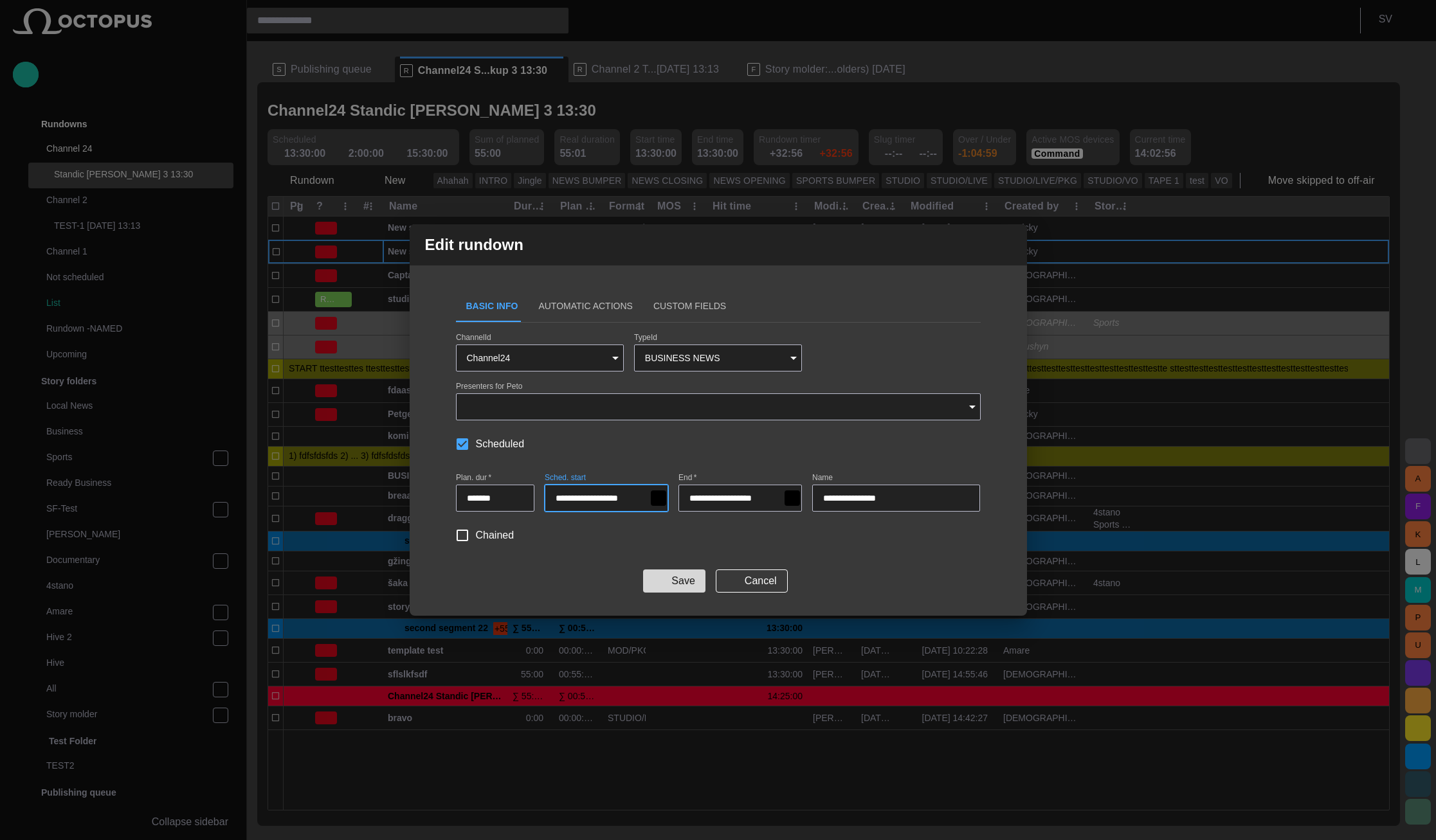
click at [673, 579] on button "Save" at bounding box center [673, 580] width 62 height 23
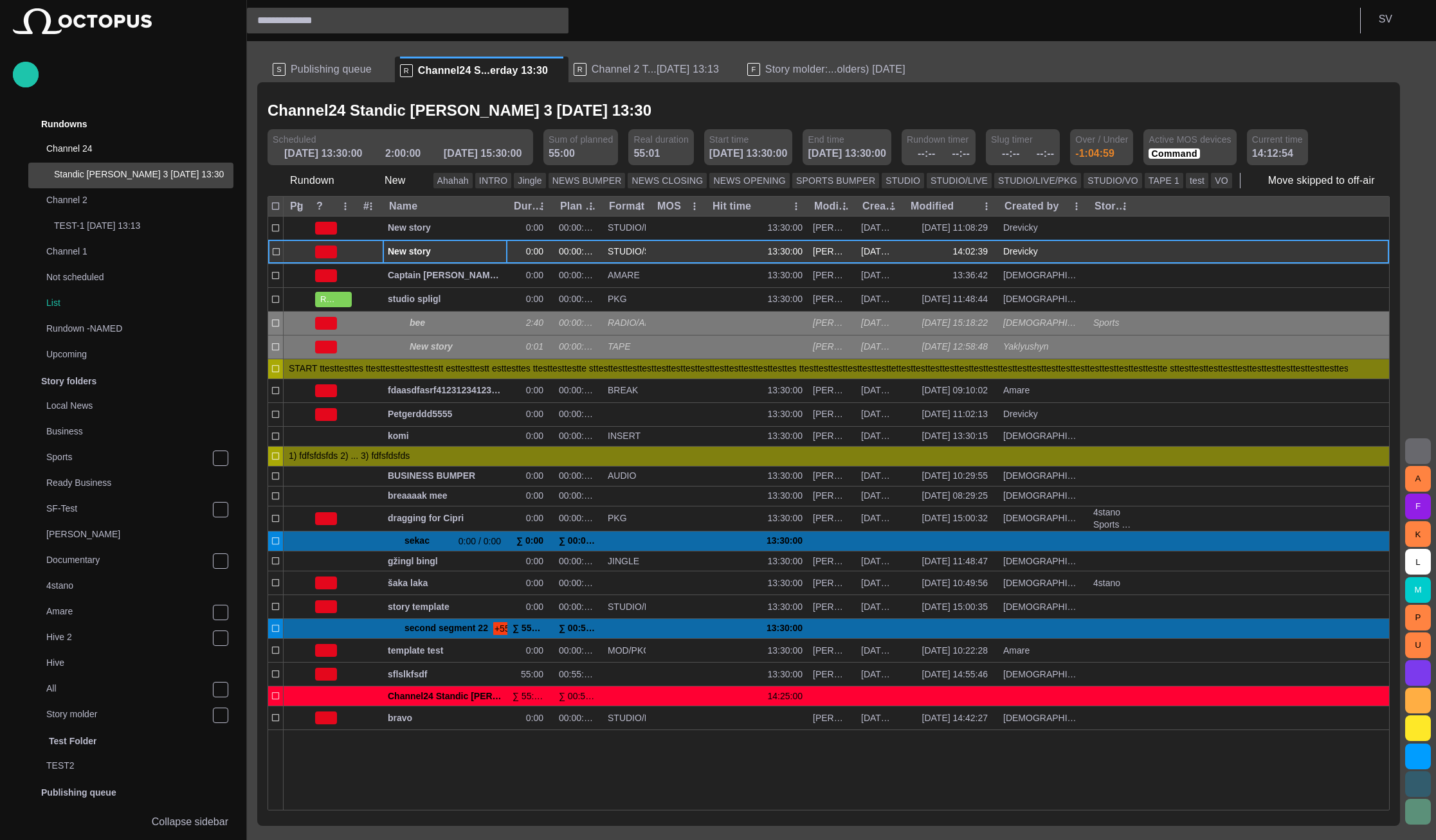
click at [402, 253] on span "New story" at bounding box center [444, 252] width 115 height 12
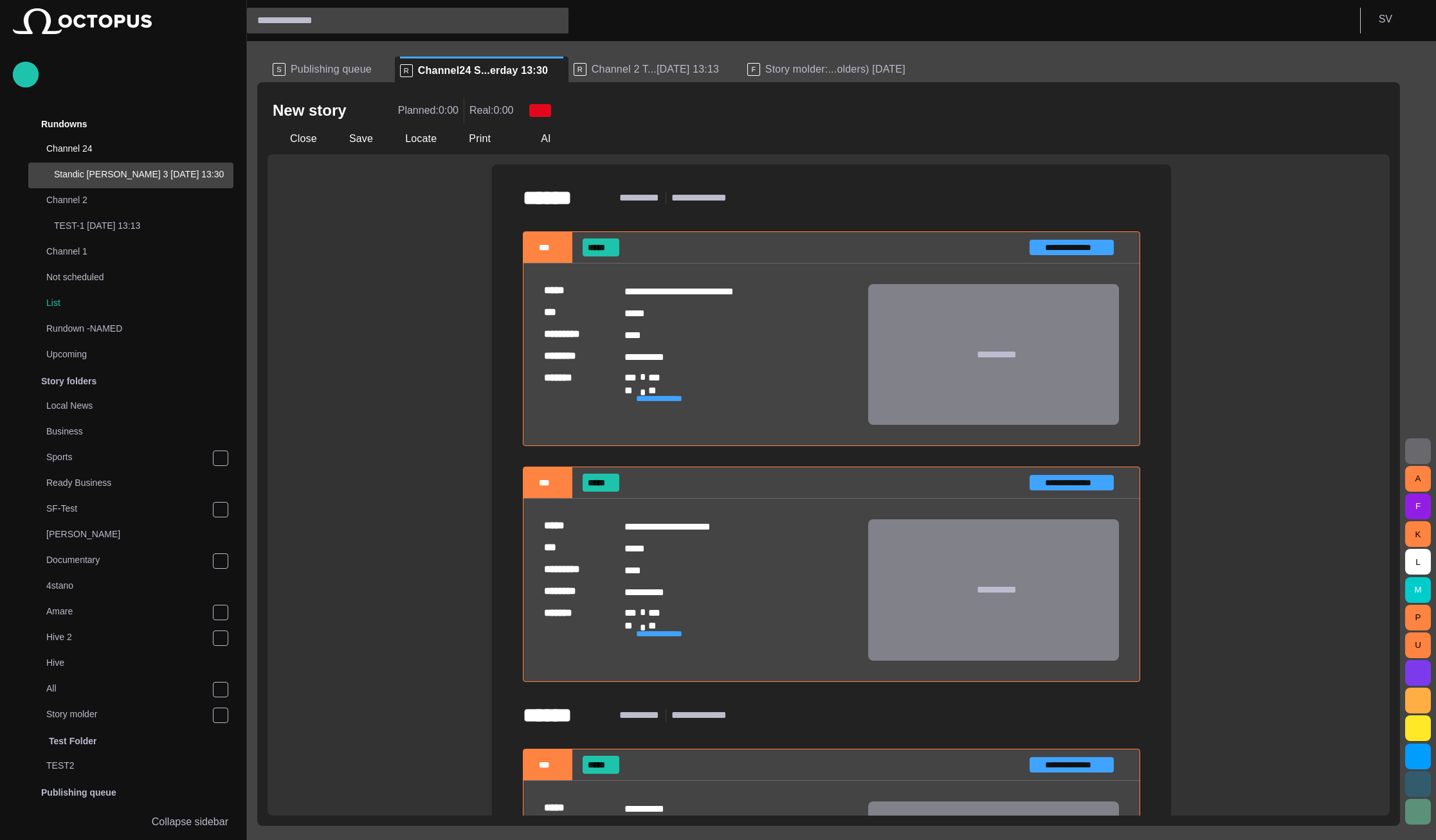
click at [319, 133] on div "Close" at bounding box center [297, 139] width 59 height 23
click at [313, 135] on button "Close" at bounding box center [295, 139] width 54 height 23
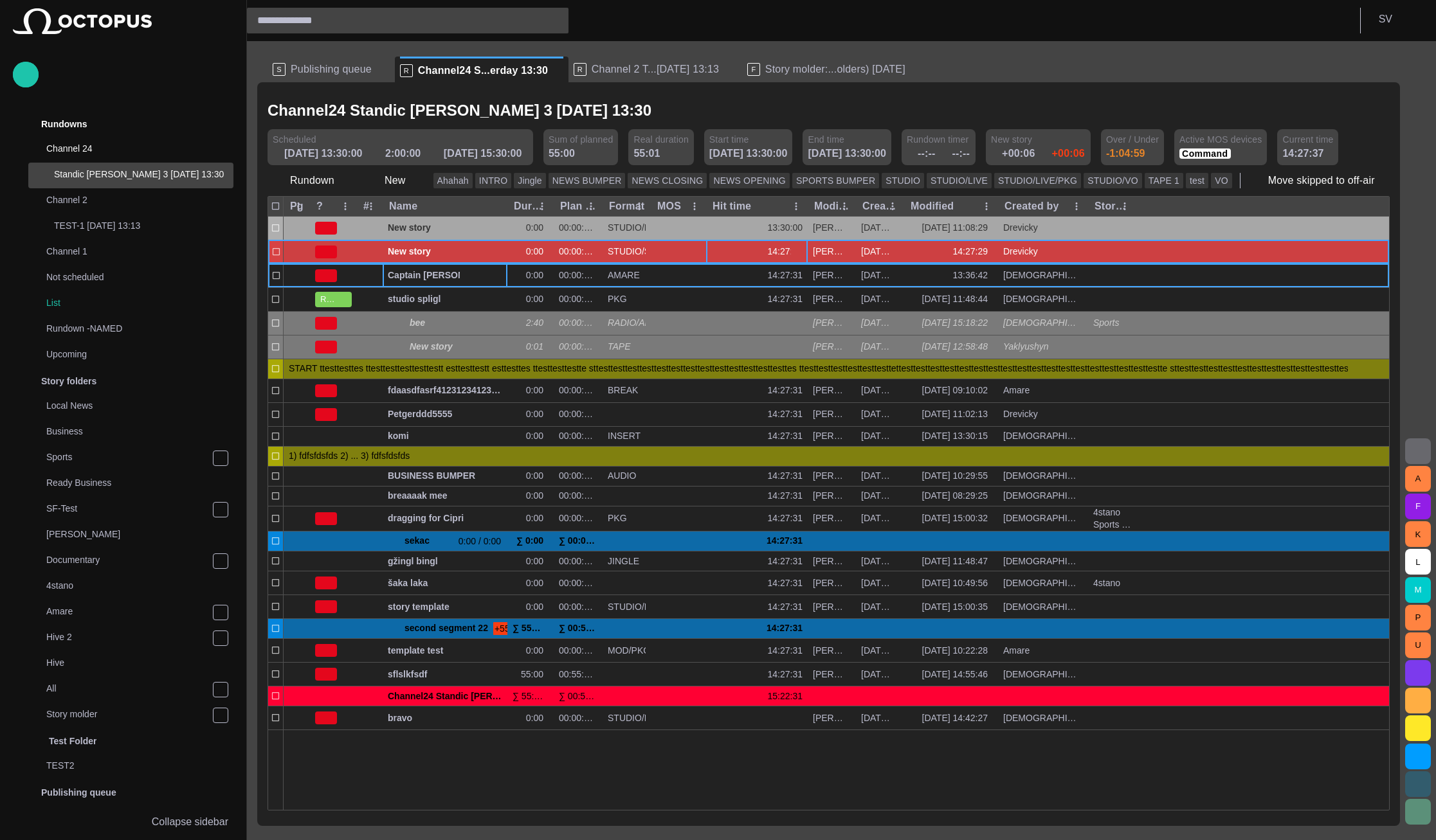
click at [785, 260] on div "14:27:31" at bounding box center [756, 252] width 101 height 23
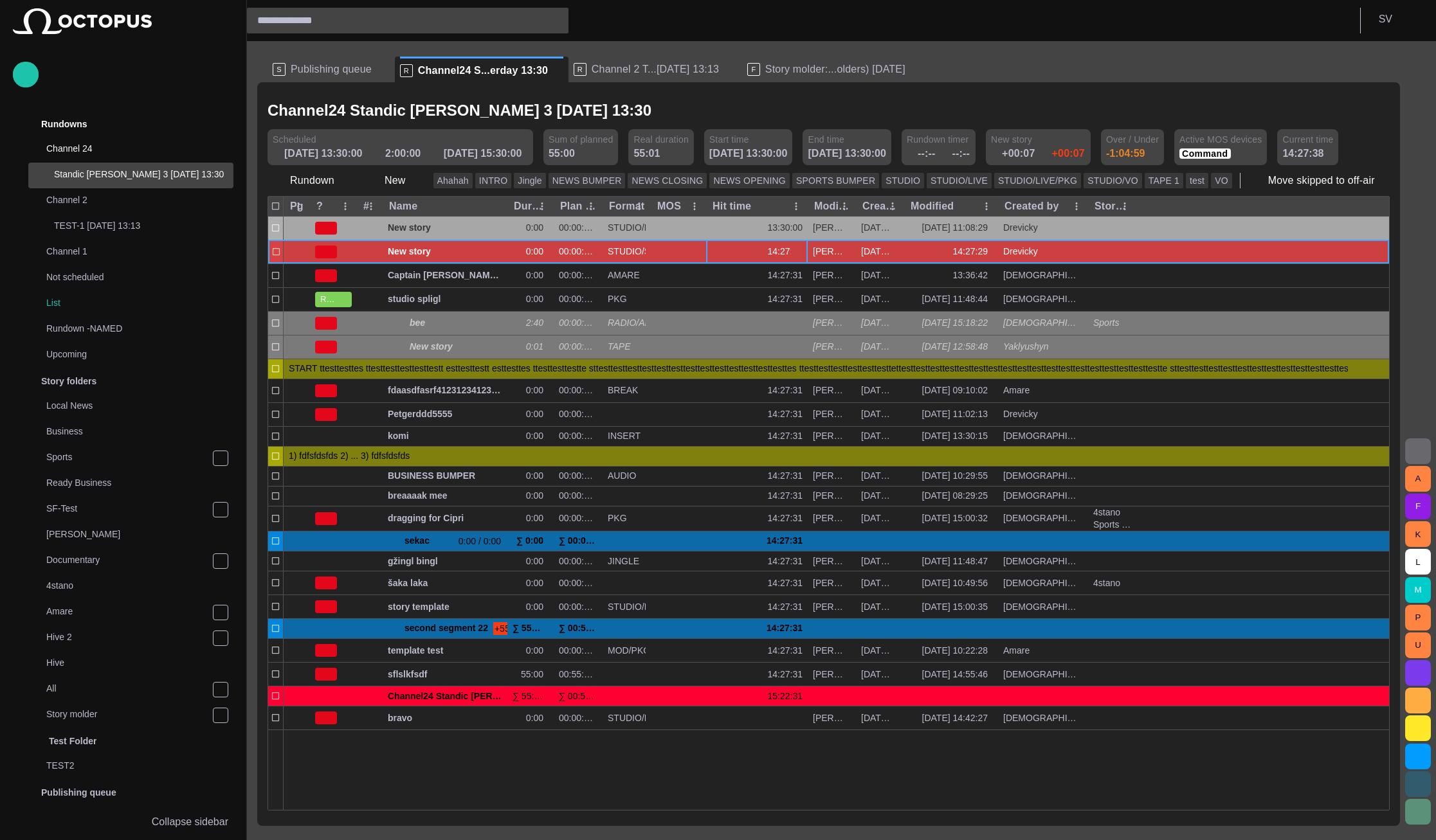
click at [798, 249] on span "button" at bounding box center [798, 252] width 10 height 10
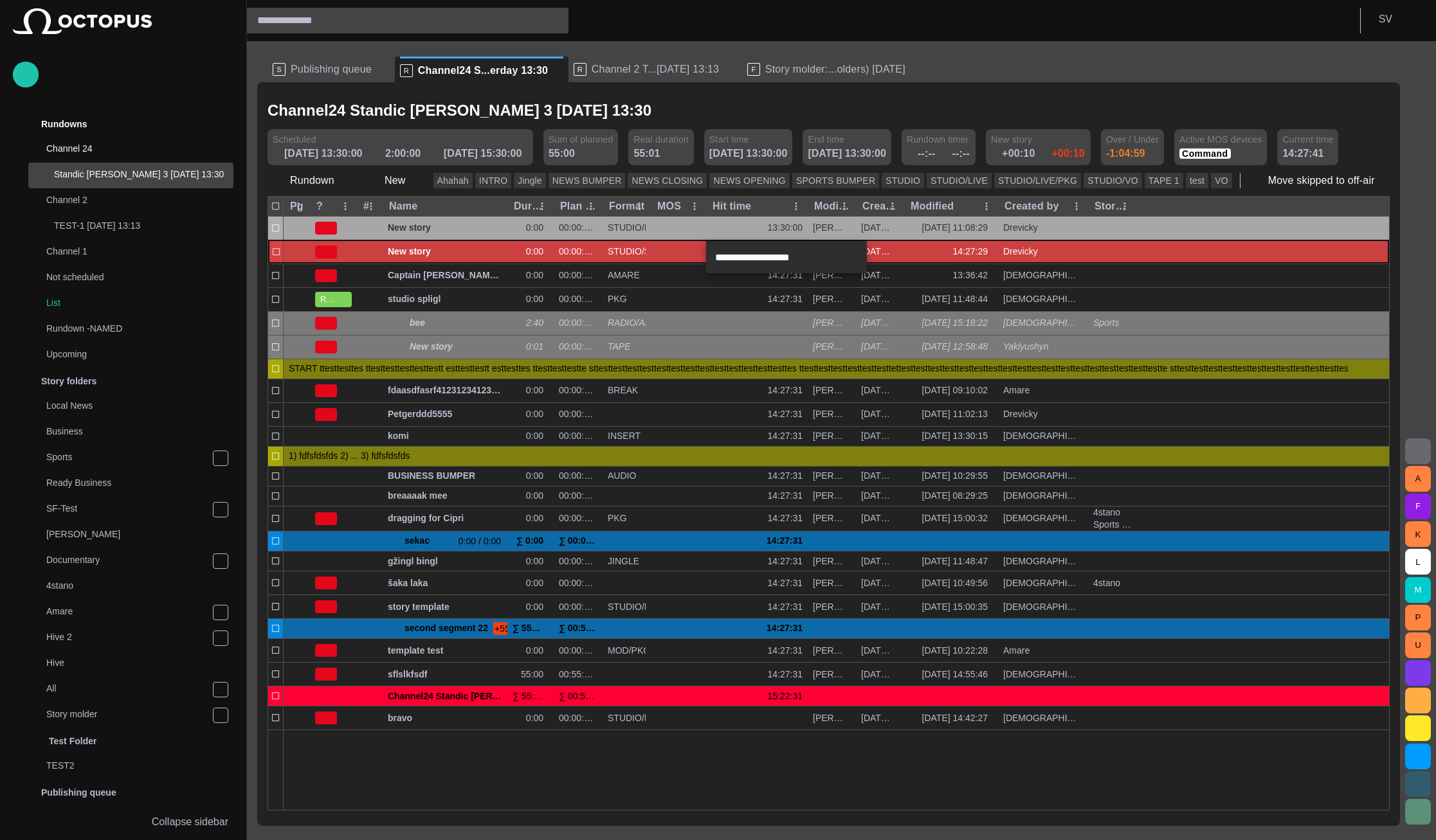
click at [816, 105] on div at bounding box center [718, 420] width 1436 height 840
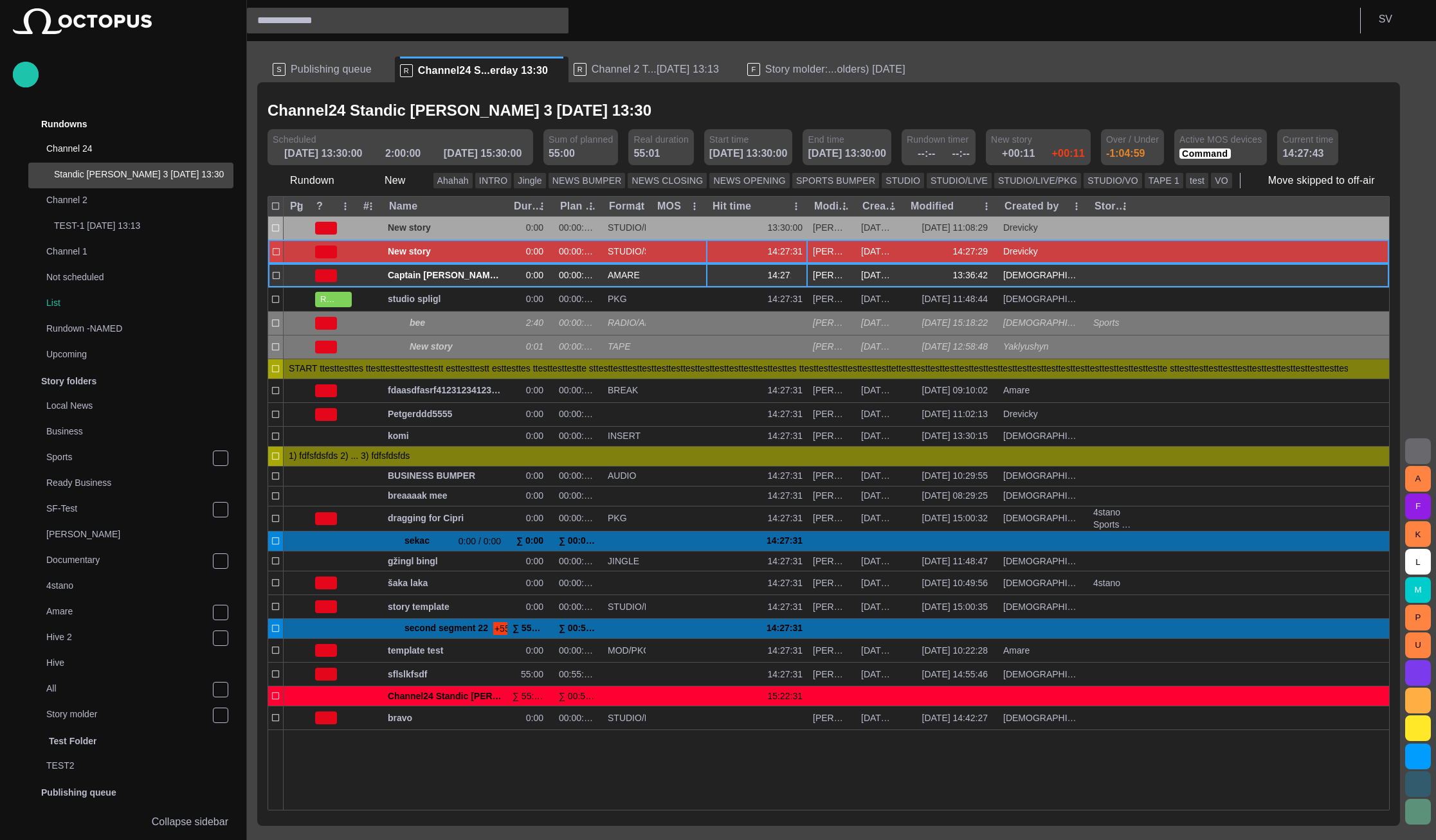
click at [733, 282] on div "14:27:31" at bounding box center [756, 275] width 101 height 23
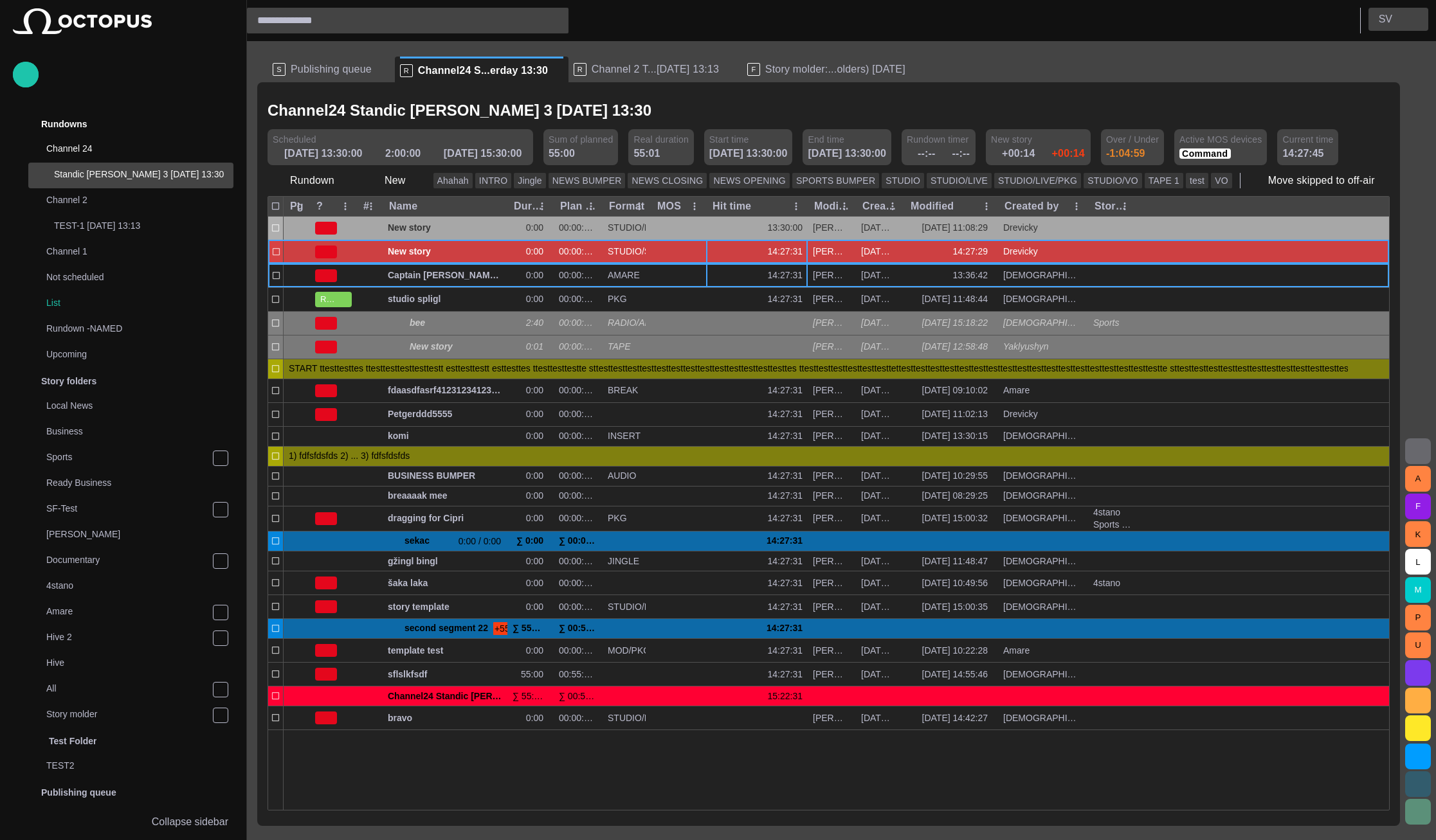
click at [1392, 29] on button "S V" at bounding box center [1398, 19] width 59 height 23
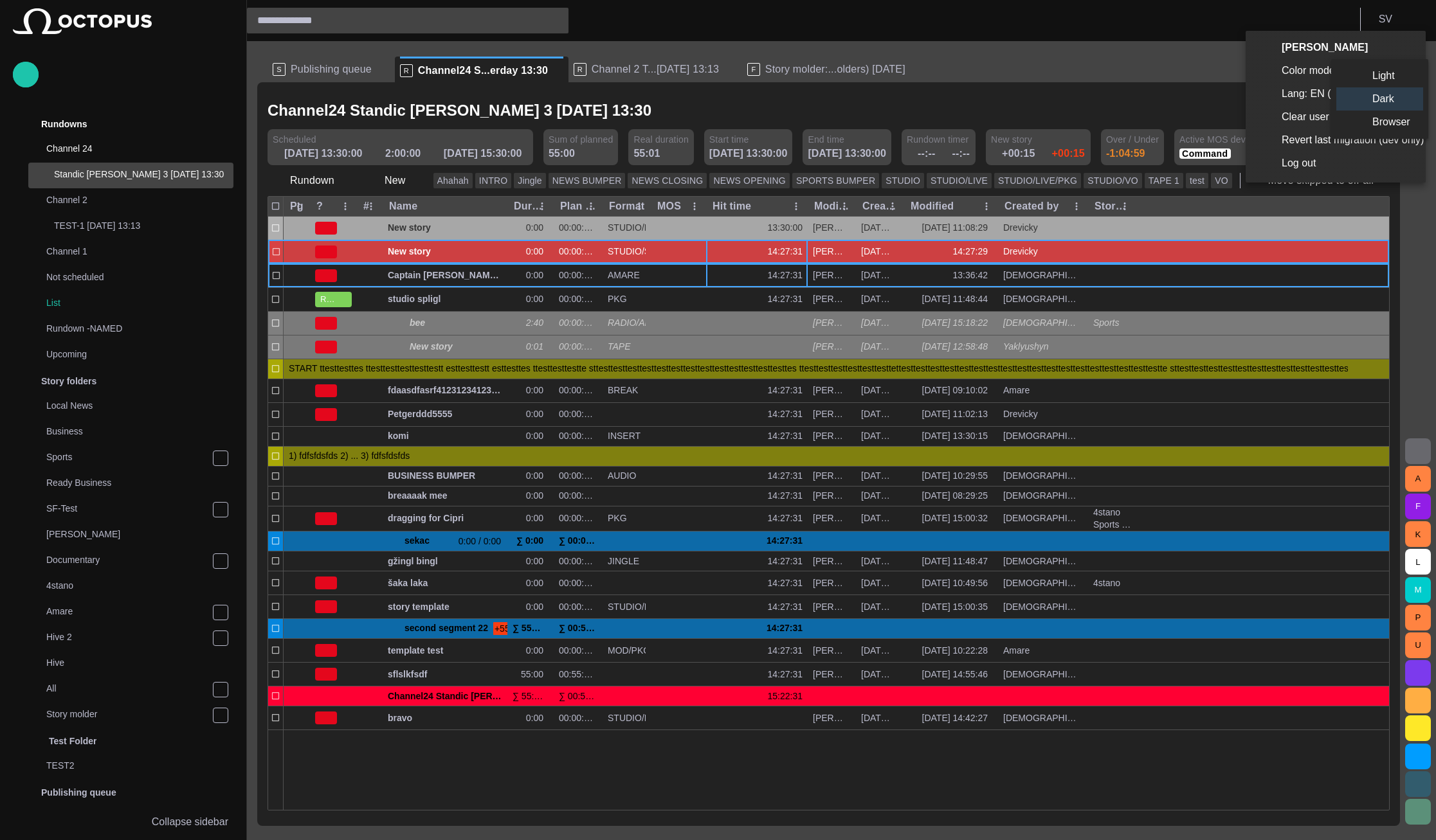
click at [1366, 73] on li "Light" at bounding box center [1379, 76] width 87 height 23
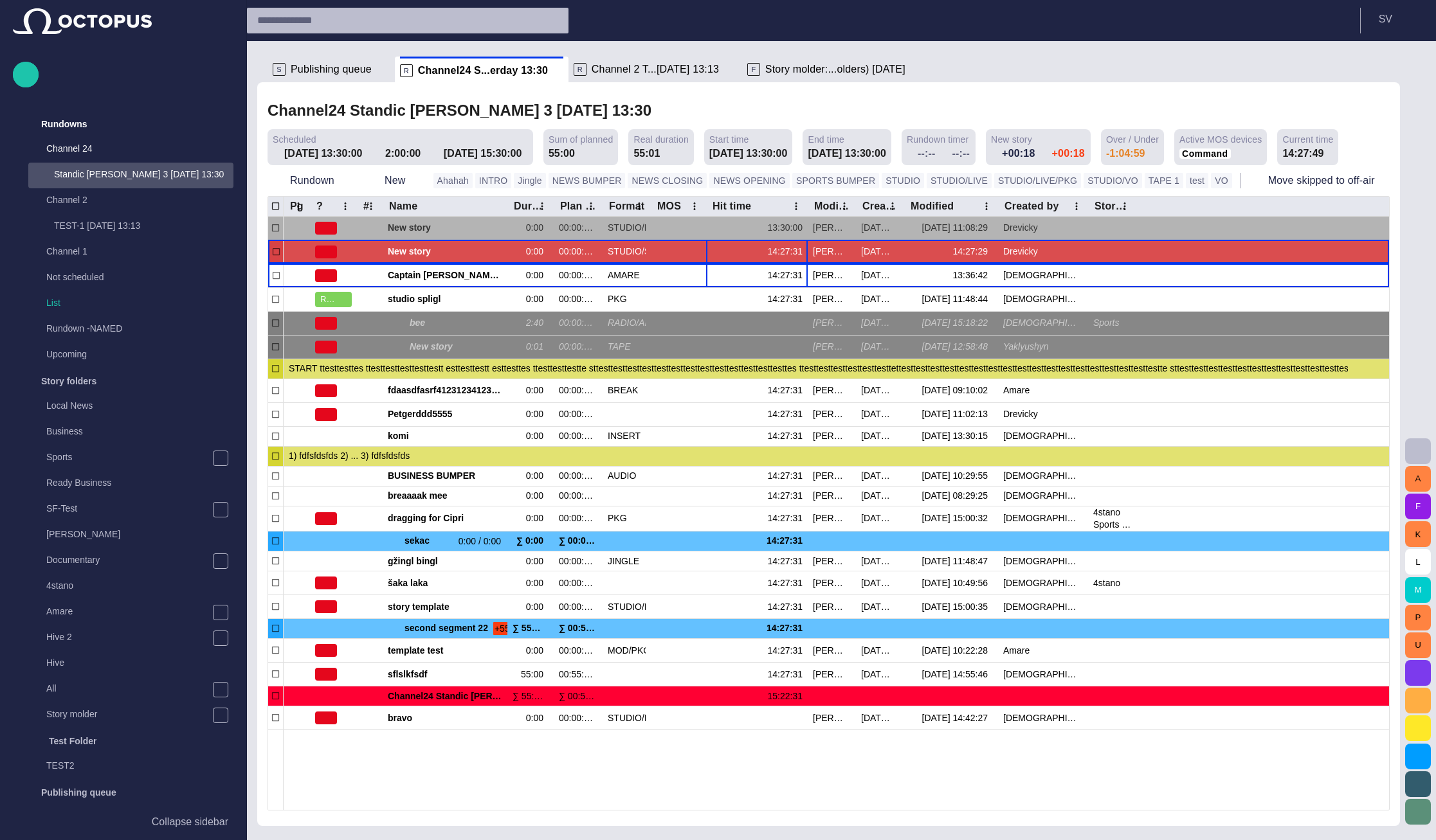
click at [894, 110] on div "Channel24 Standic walkup 3 Yesterday 13:30" at bounding box center [828, 111] width 1122 height 26
click at [1405, 17] on button "S V" at bounding box center [1398, 19] width 59 height 23
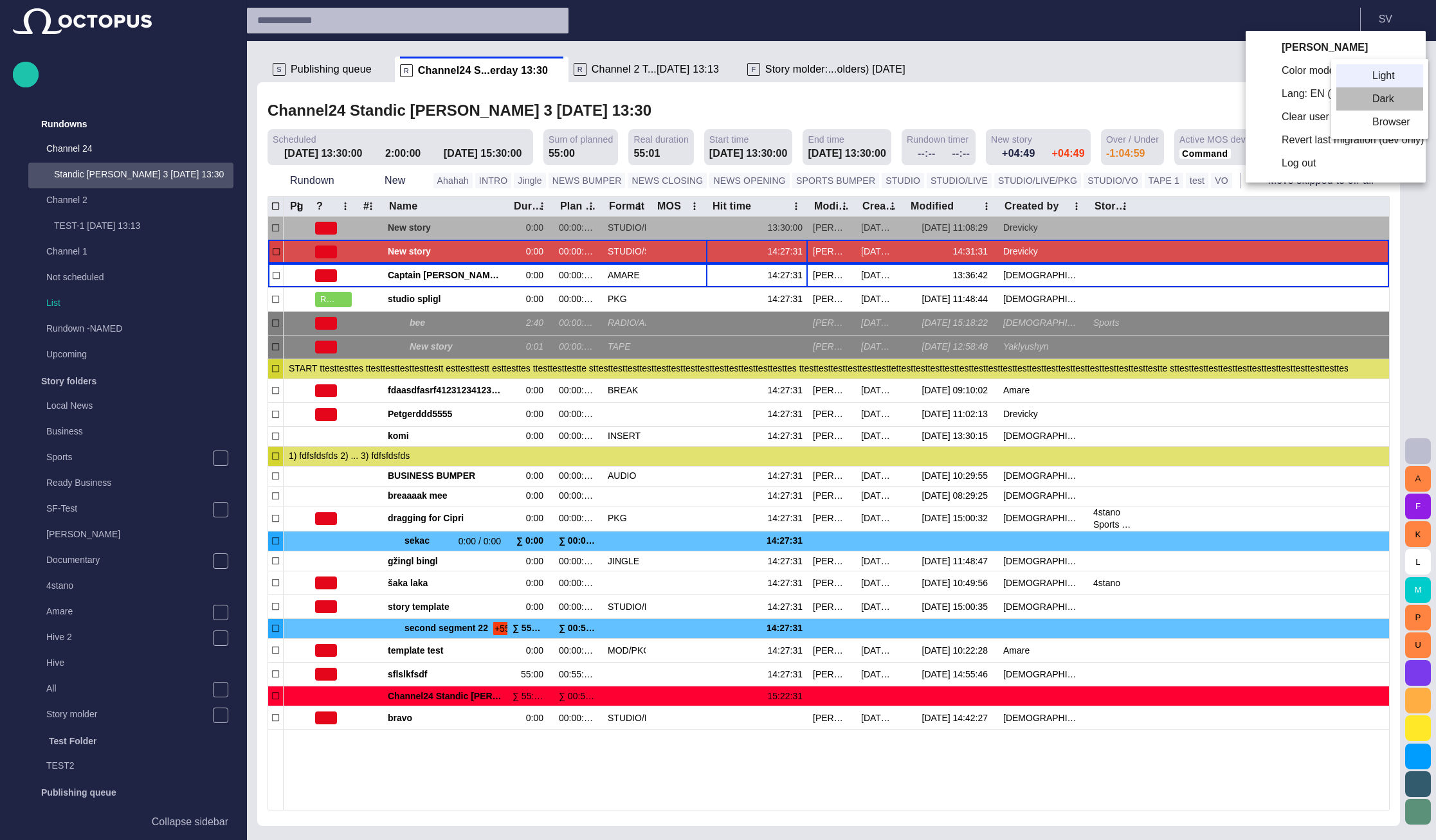
click at [1388, 96] on li "Dark" at bounding box center [1379, 99] width 87 height 23
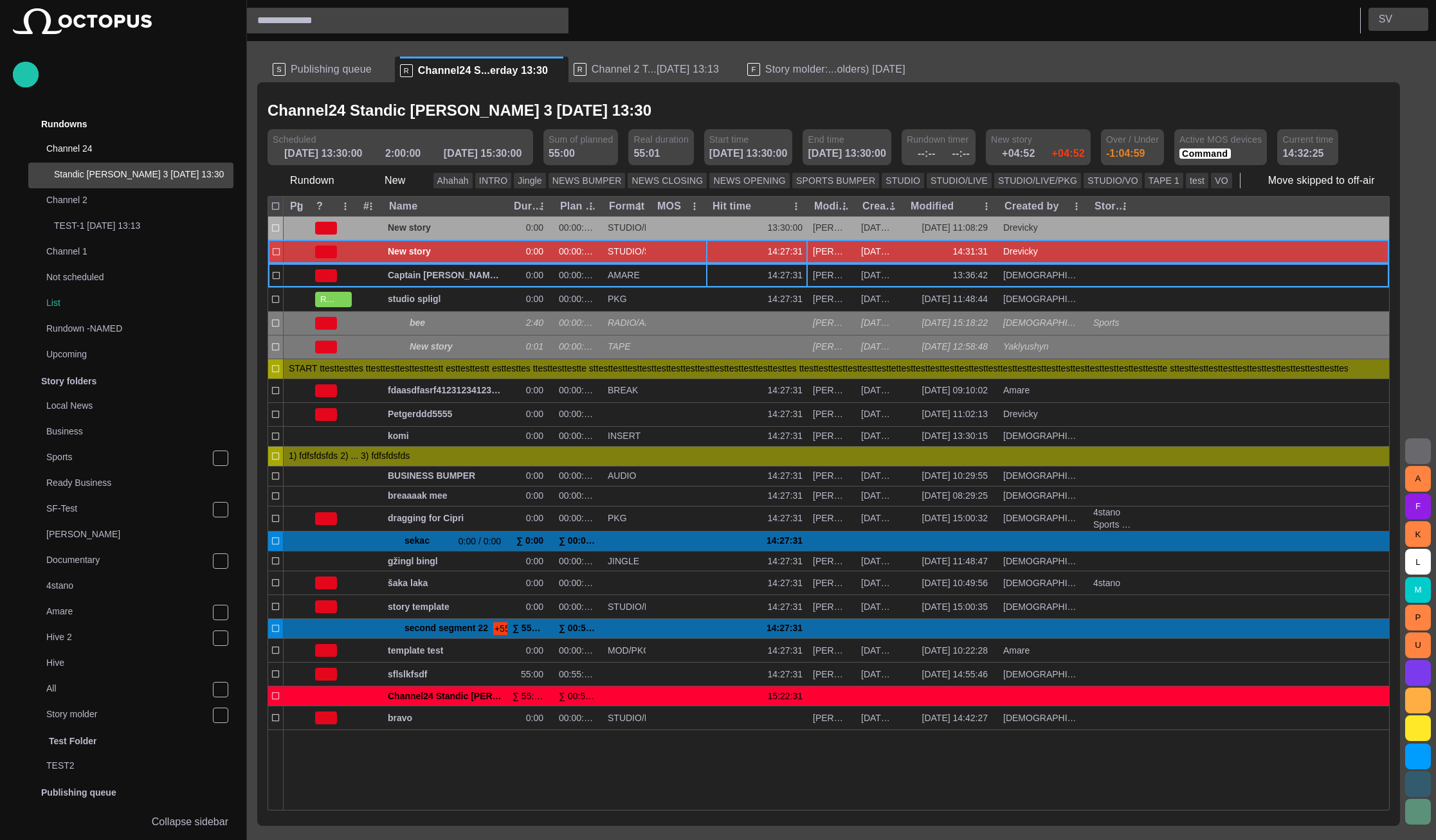
click at [1395, 14] on button "S V" at bounding box center [1398, 19] width 59 height 23
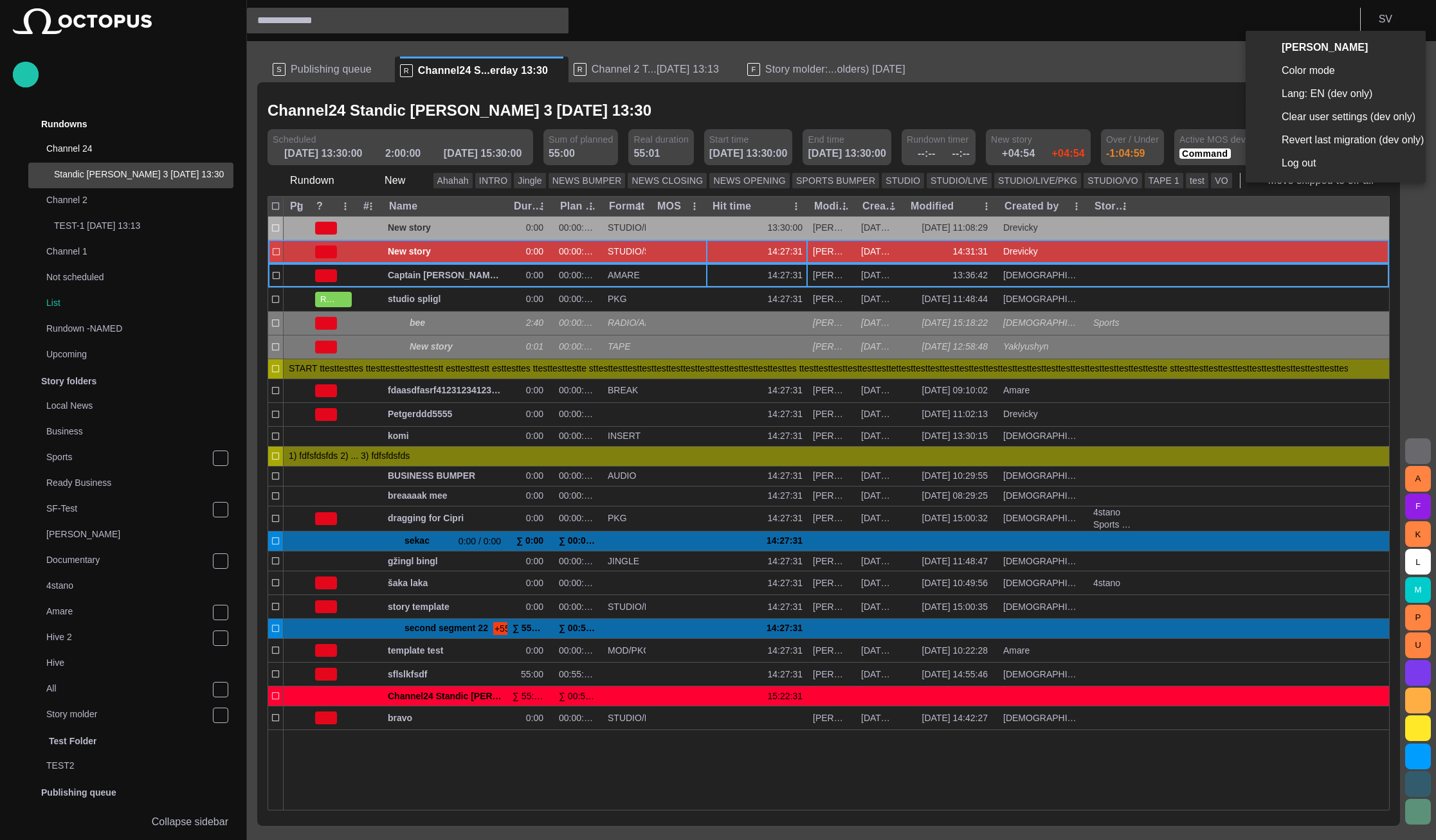
click at [923, 72] on div at bounding box center [718, 420] width 1436 height 840
